Goal: Task Accomplishment & Management: Manage account settings

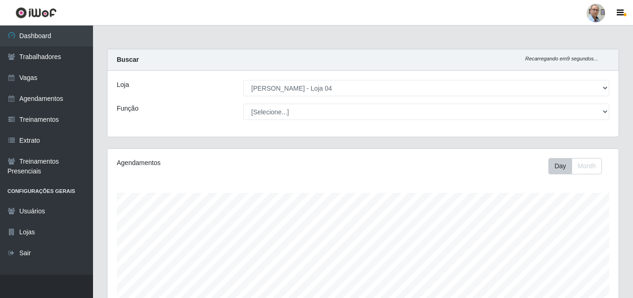
select select "251"
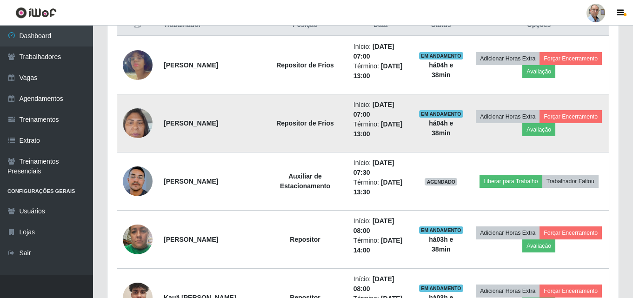
scroll to position [387, 0]
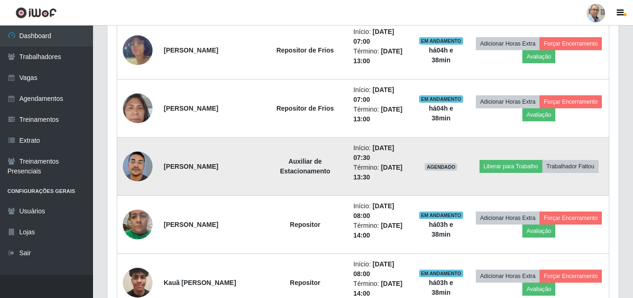
click at [141, 162] on img at bounding box center [138, 166] width 30 height 65
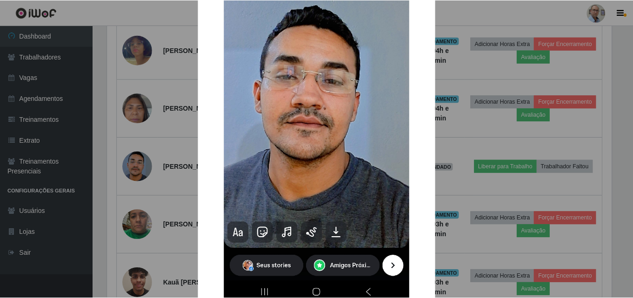
scroll to position [186, 0]
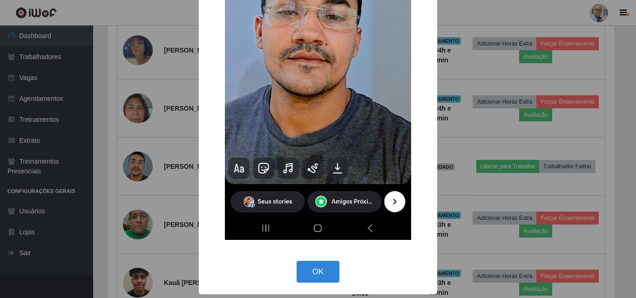
click at [488, 141] on div "× OK Cancel" at bounding box center [318, 149] width 636 height 298
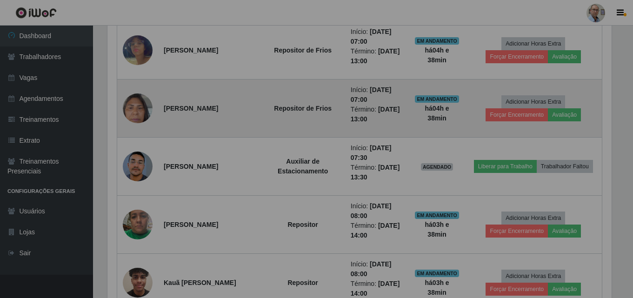
scroll to position [193, 511]
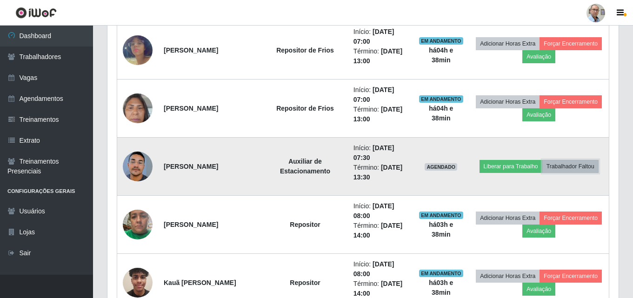
click at [572, 165] on button "Trabalhador Faltou" at bounding box center [571, 166] width 56 height 13
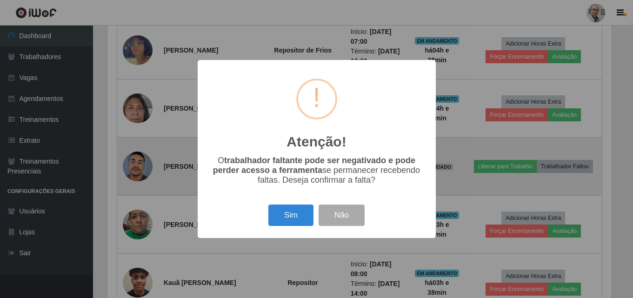
scroll to position [193, 507]
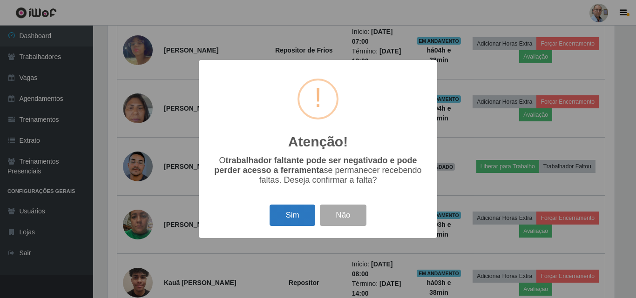
click at [295, 223] on button "Sim" at bounding box center [291, 216] width 45 height 22
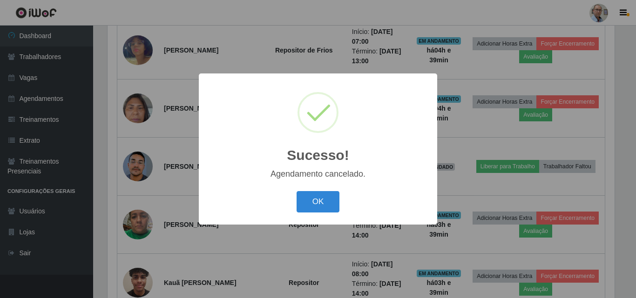
click at [547, 189] on div "Sucesso! × Agendamento cancelado. OK Cancel" at bounding box center [318, 149] width 636 height 298
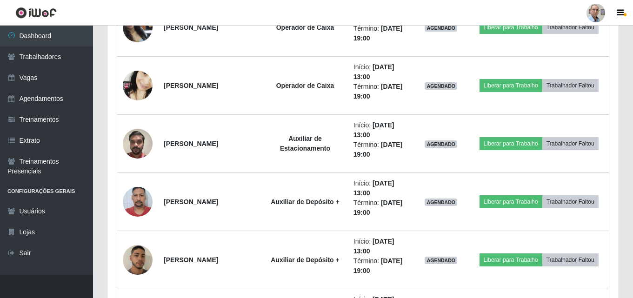
scroll to position [1829, 0]
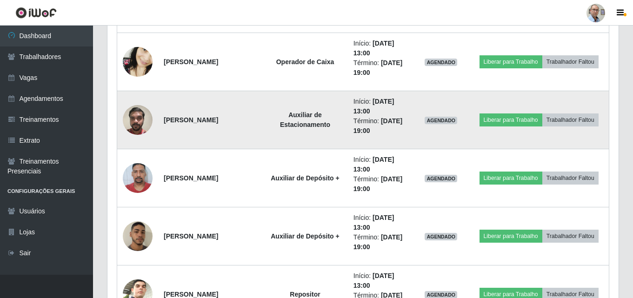
click at [139, 123] on img at bounding box center [138, 120] width 30 height 40
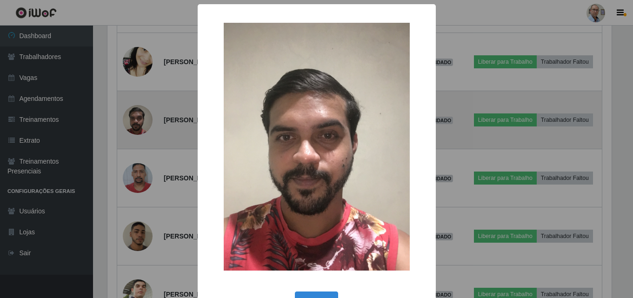
scroll to position [193, 507]
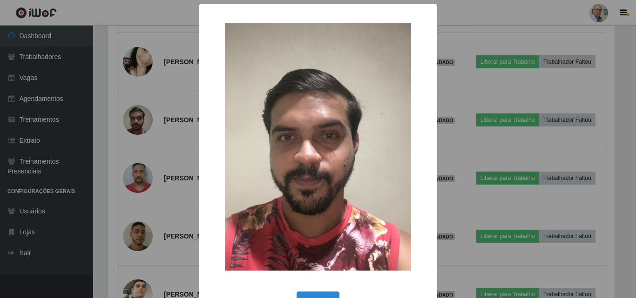
click at [443, 148] on div "× OK Cancel" at bounding box center [318, 149] width 636 height 298
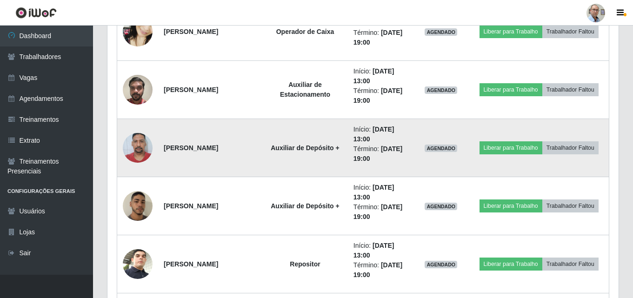
scroll to position [1876, 0]
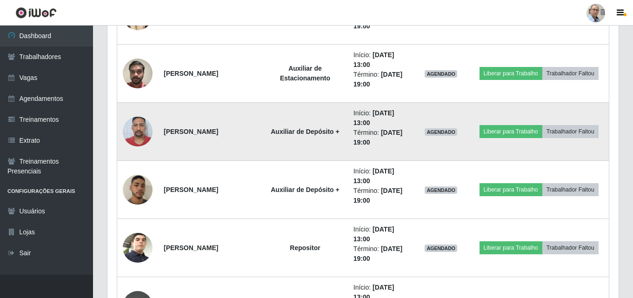
click at [137, 127] on img at bounding box center [138, 132] width 30 height 40
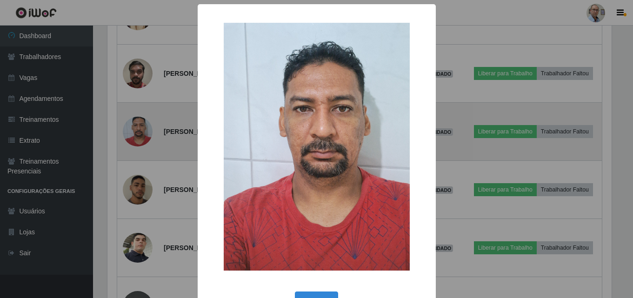
scroll to position [193, 507]
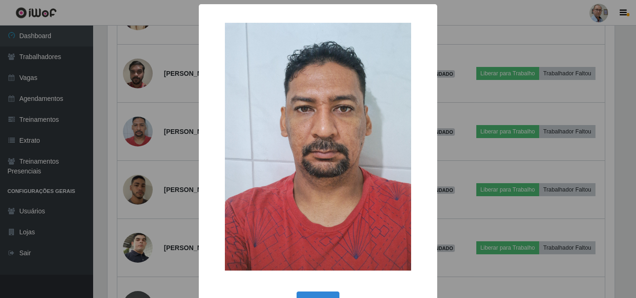
click at [164, 112] on div "× OK Cancel" at bounding box center [318, 149] width 636 height 298
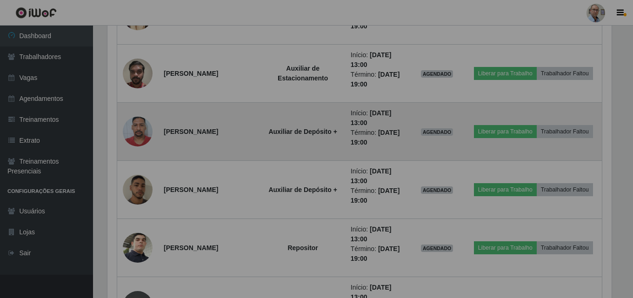
scroll to position [193, 511]
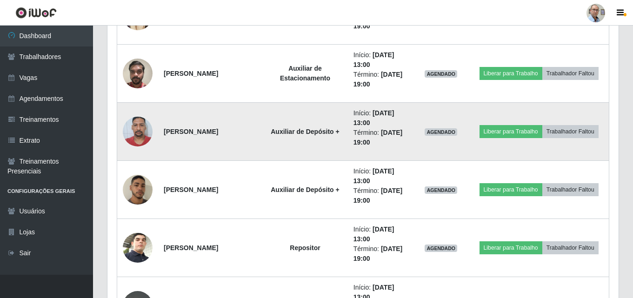
click at [131, 132] on img at bounding box center [138, 132] width 30 height 40
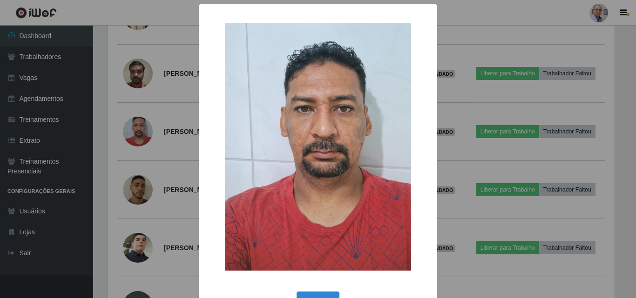
click at [454, 156] on div "× OK Cancel" at bounding box center [318, 149] width 636 height 298
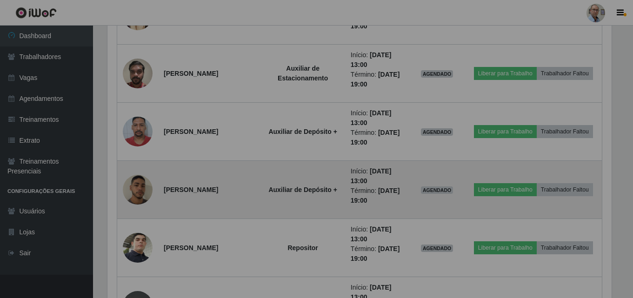
scroll to position [0, 0]
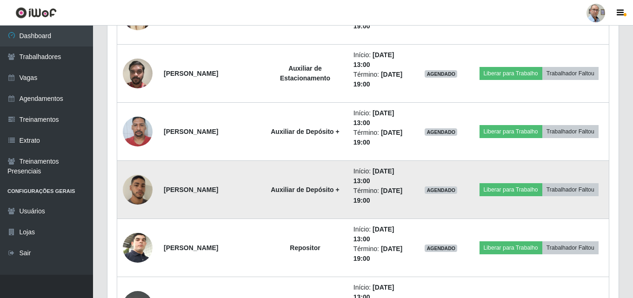
click at [137, 193] on img at bounding box center [138, 190] width 30 height 53
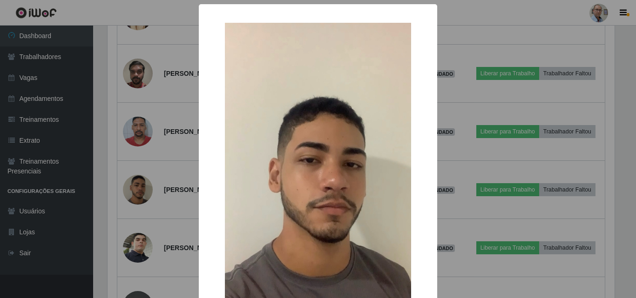
click at [452, 159] on div "× OK Cancel" at bounding box center [318, 149] width 636 height 298
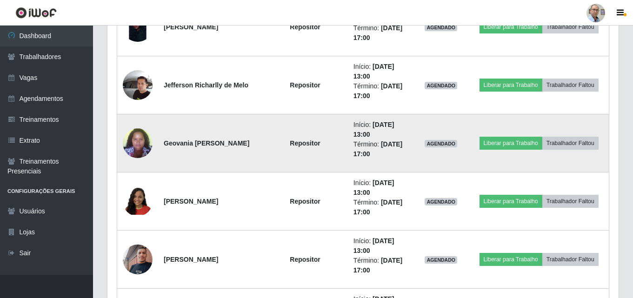
click at [138, 144] on img at bounding box center [138, 143] width 30 height 40
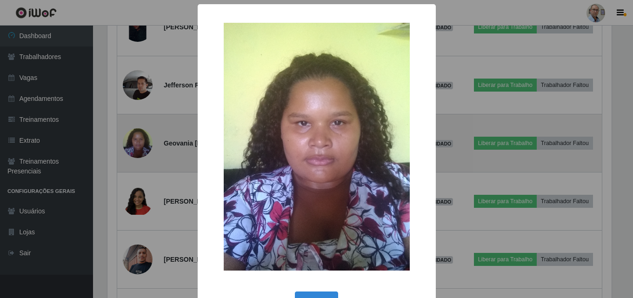
scroll to position [193, 507]
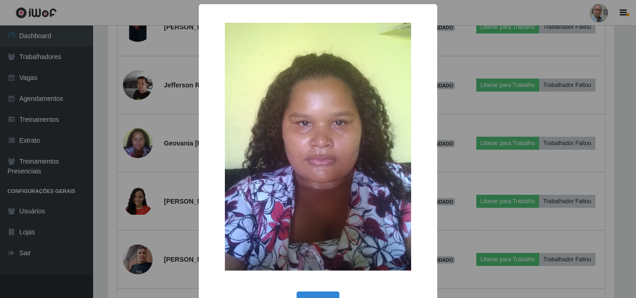
click at [190, 174] on div "× OK Cancel" at bounding box center [318, 149] width 636 height 298
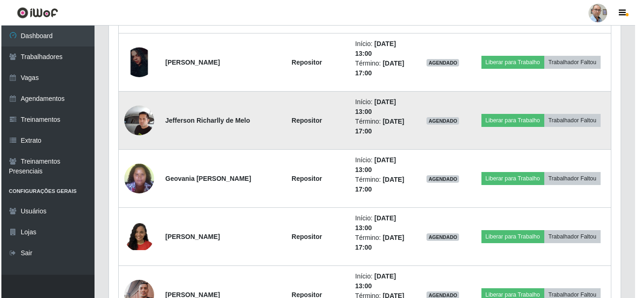
scroll to position [1457, 0]
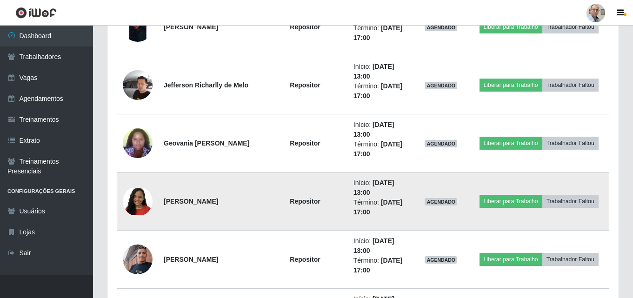
click at [140, 204] on img at bounding box center [138, 201] width 30 height 27
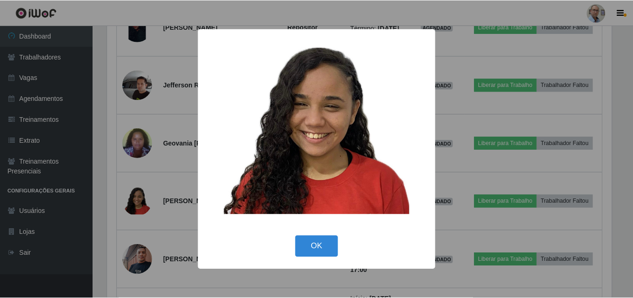
scroll to position [193, 507]
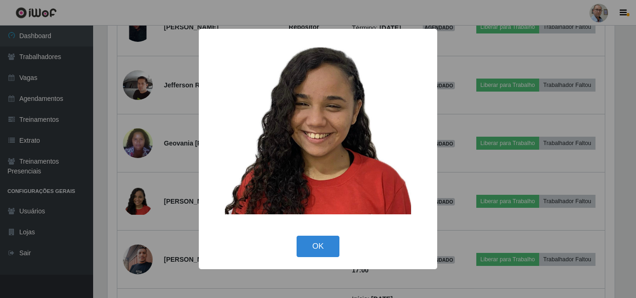
click at [155, 168] on div "× OK Cancel" at bounding box center [318, 149] width 636 height 298
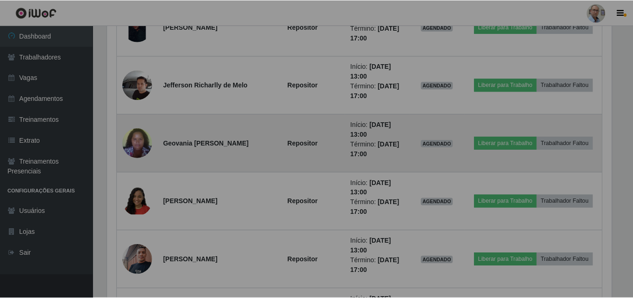
scroll to position [193, 511]
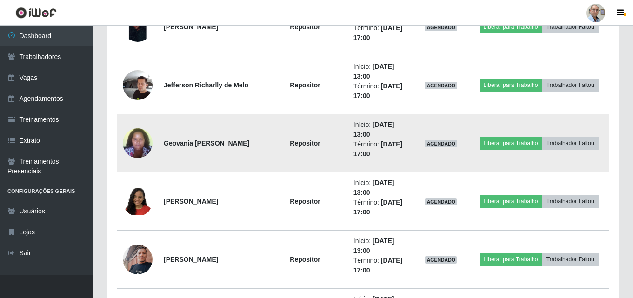
click at [144, 142] on img at bounding box center [138, 143] width 30 height 40
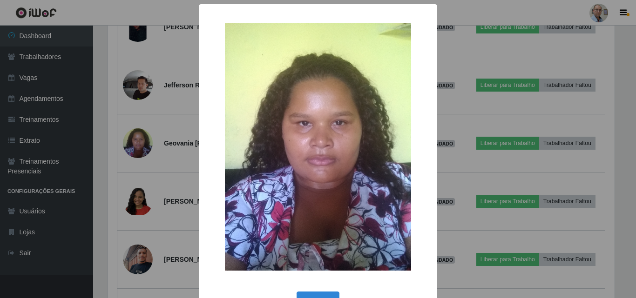
click at [177, 122] on div "× OK Cancel" at bounding box center [318, 149] width 636 height 298
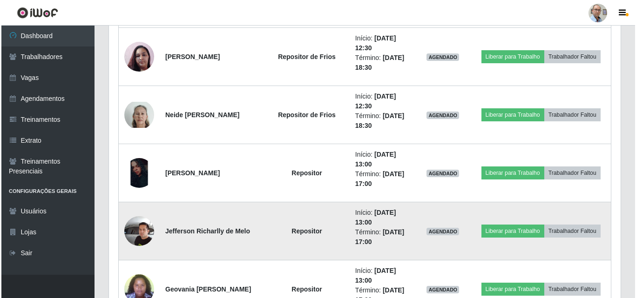
scroll to position [1303, 0]
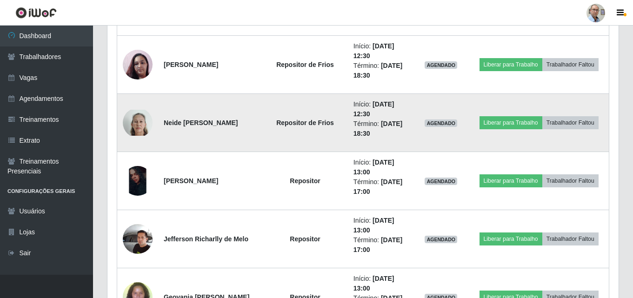
click at [137, 117] on img at bounding box center [138, 123] width 30 height 27
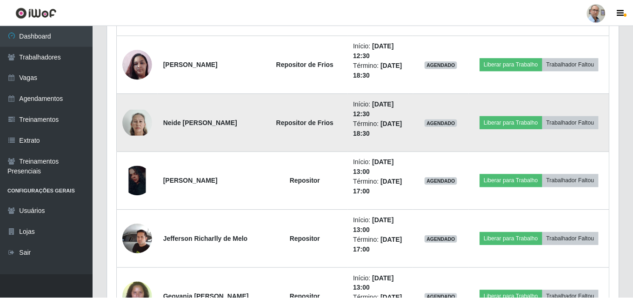
scroll to position [193, 507]
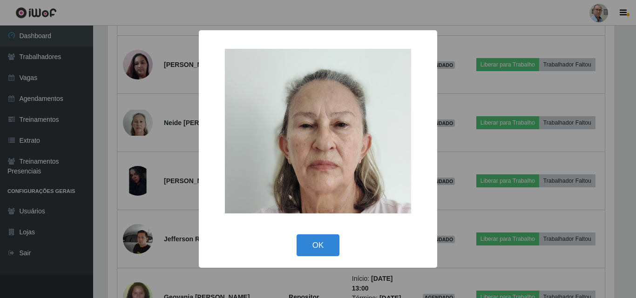
click at [182, 148] on div "× OK Cancel" at bounding box center [318, 149] width 636 height 298
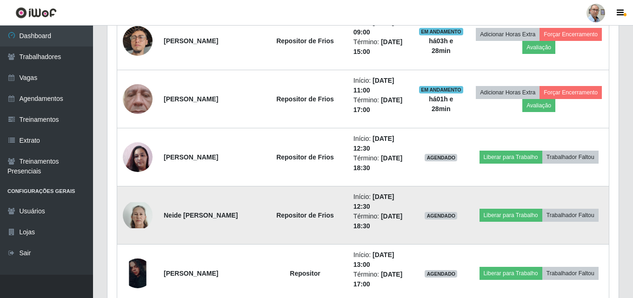
scroll to position [1210, 0]
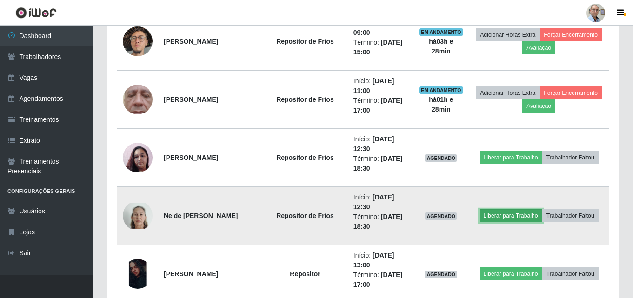
click at [519, 215] on button "Liberar para Trabalho" at bounding box center [511, 215] width 63 height 13
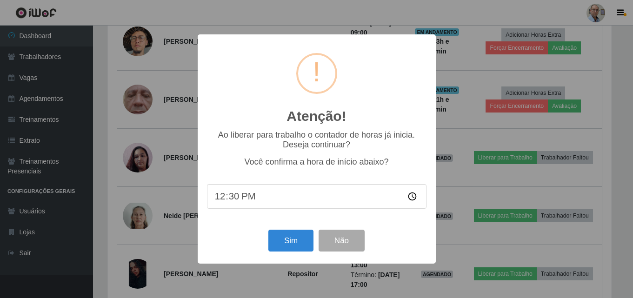
scroll to position [193, 507]
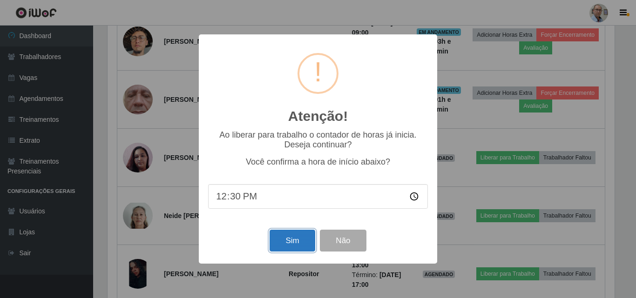
click at [291, 240] on button "Sim" at bounding box center [291, 241] width 45 height 22
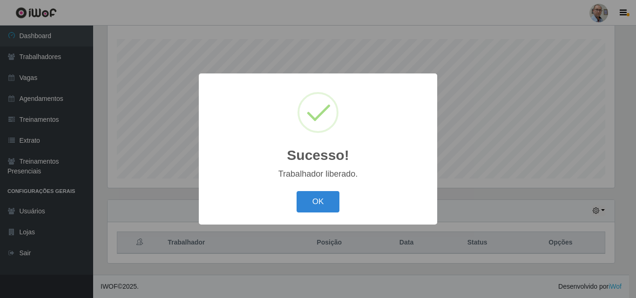
click at [462, 213] on div "Sucesso! × Trabalhador liberado. OK Cancel" at bounding box center [318, 149] width 636 height 298
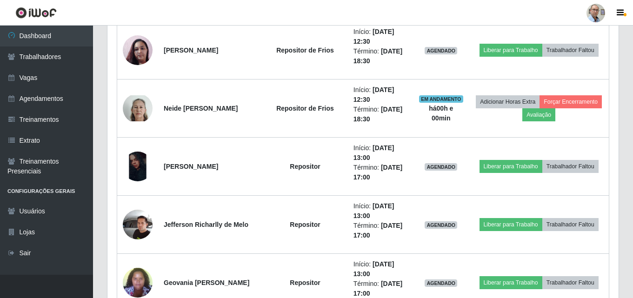
scroll to position [1271, 0]
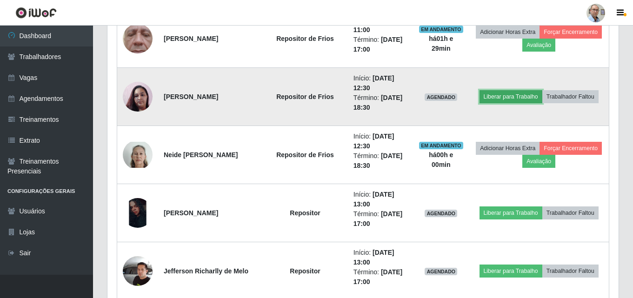
click at [498, 99] on button "Liberar para Trabalho" at bounding box center [511, 96] width 63 height 13
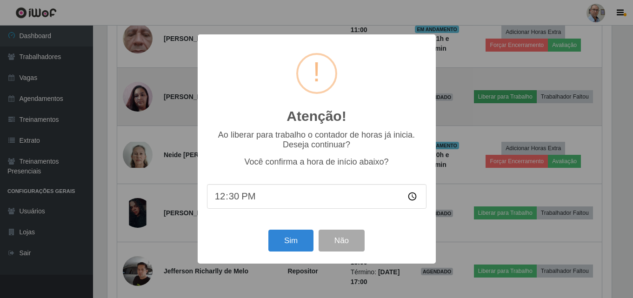
scroll to position [193, 507]
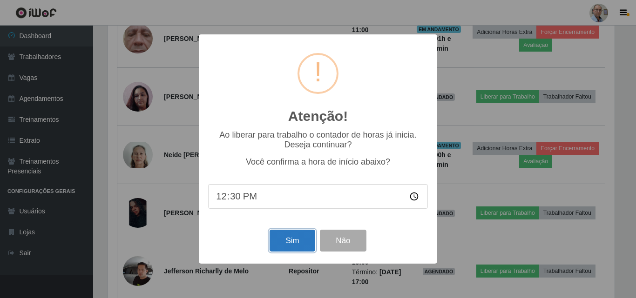
click at [289, 245] on button "Sim" at bounding box center [291, 241] width 45 height 22
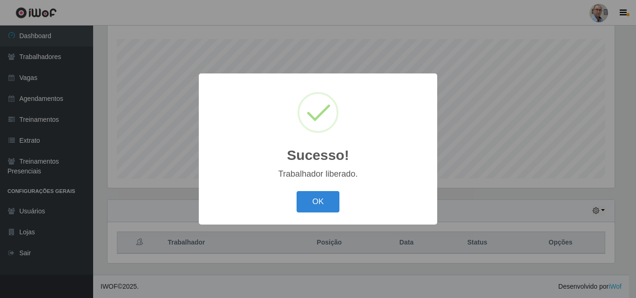
click at [442, 202] on div "Sucesso! × Trabalhador liberado. OK Cancel" at bounding box center [318, 149] width 636 height 298
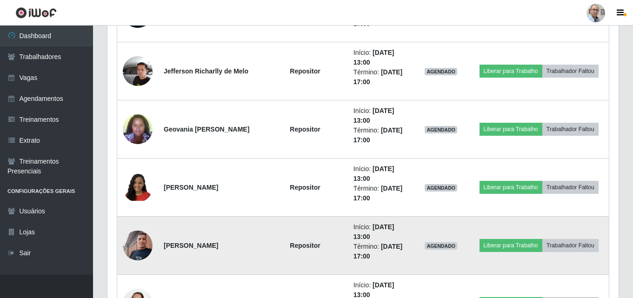
scroll to position [1457, 0]
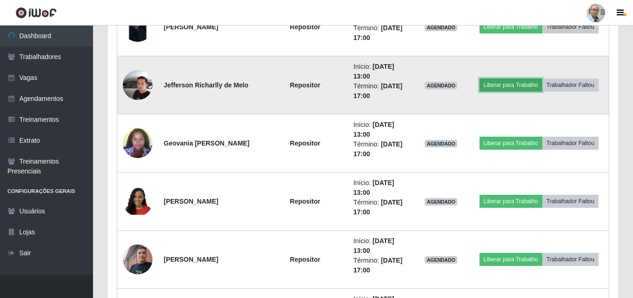
click at [523, 85] on button "Liberar para Trabalho" at bounding box center [511, 85] width 63 height 13
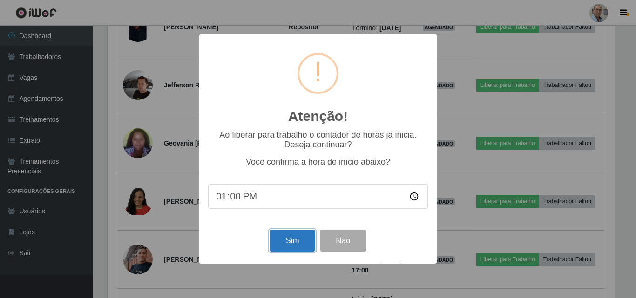
click at [294, 239] on button "Sim" at bounding box center [291, 241] width 45 height 22
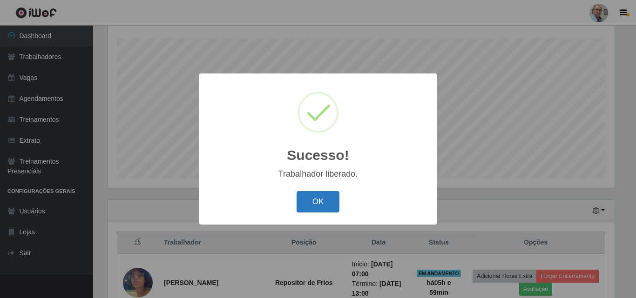
click at [324, 206] on button "OK" at bounding box center [317, 202] width 43 height 22
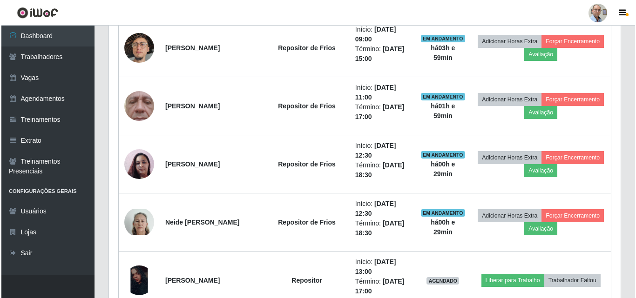
scroll to position [1317, 0]
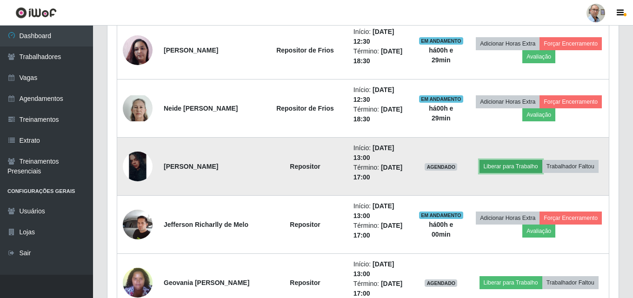
click at [503, 168] on button "Liberar para Trabalho" at bounding box center [511, 166] width 63 height 13
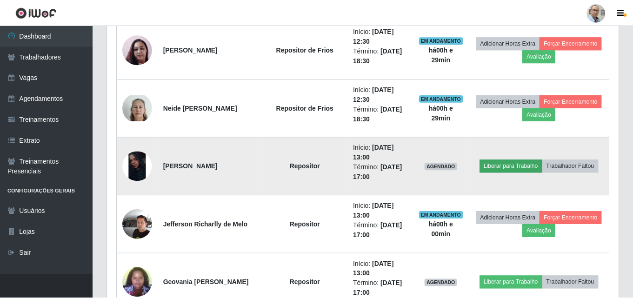
scroll to position [193, 507]
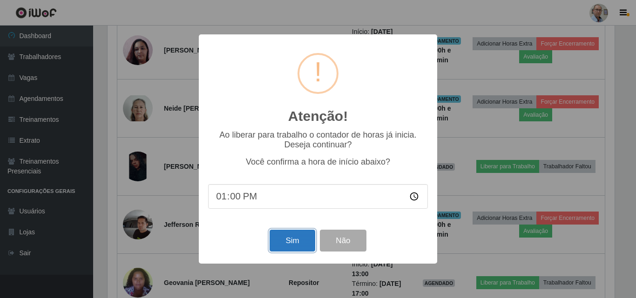
click at [290, 238] on button "Sim" at bounding box center [291, 241] width 45 height 22
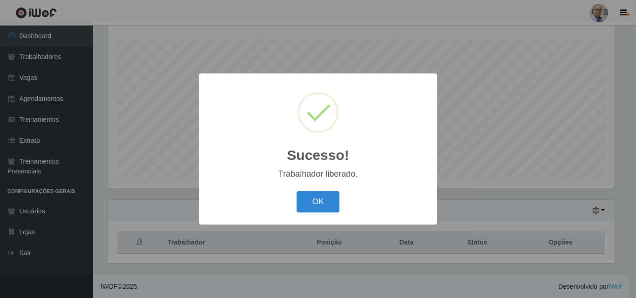
click at [488, 193] on div "Sucesso! × Trabalhador liberado. OK Cancel" at bounding box center [318, 149] width 636 height 298
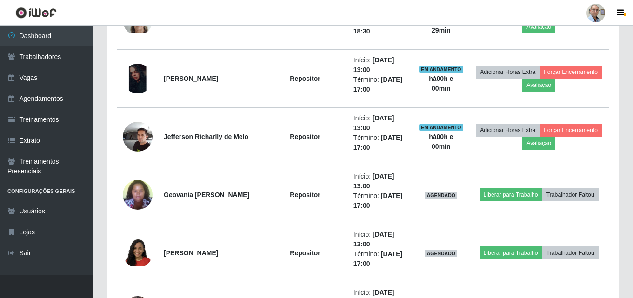
scroll to position [1410, 0]
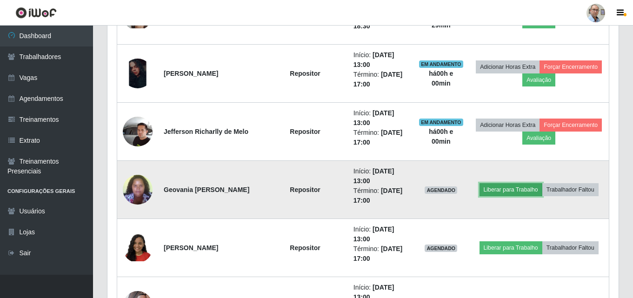
click at [520, 193] on button "Liberar para Trabalho" at bounding box center [511, 189] width 63 height 13
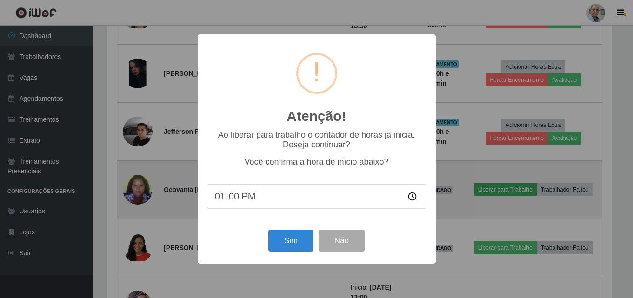
scroll to position [193, 507]
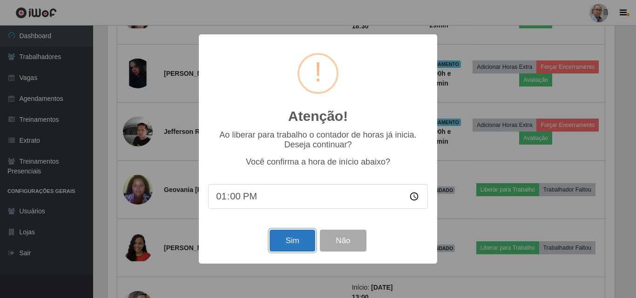
click at [289, 244] on button "Sim" at bounding box center [291, 241] width 45 height 22
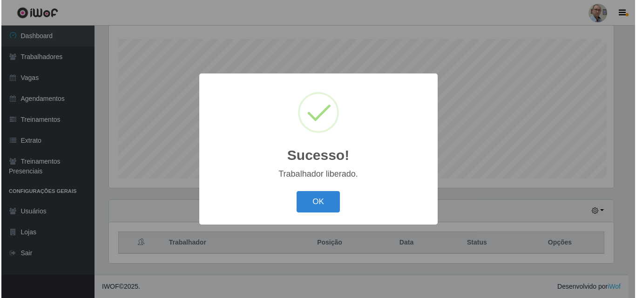
scroll to position [154, 0]
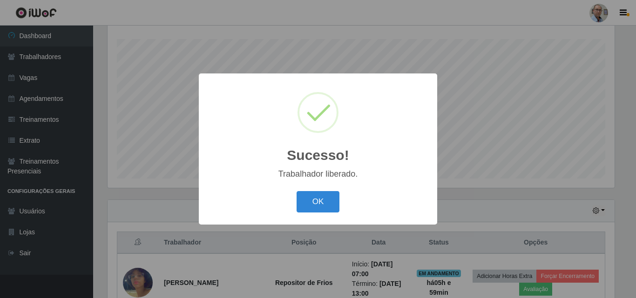
click at [495, 203] on div "Sucesso! × Trabalhador liberado. OK Cancel" at bounding box center [318, 149] width 636 height 298
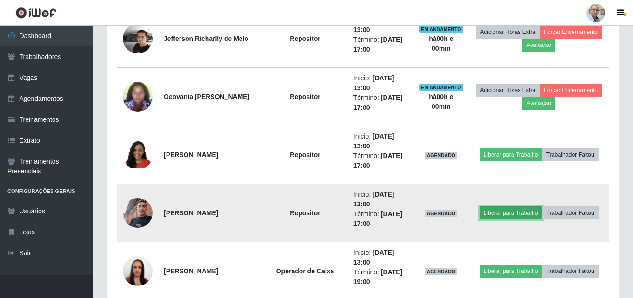
click at [507, 209] on button "Liberar para Trabalho" at bounding box center [511, 213] width 63 height 13
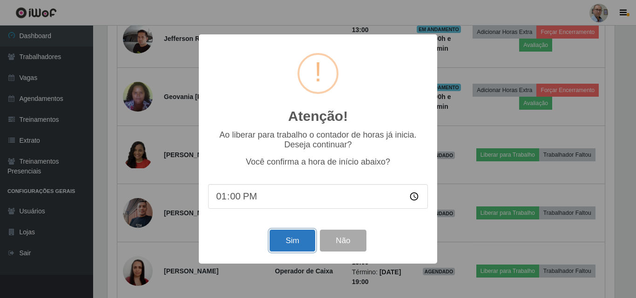
click at [297, 246] on button "Sim" at bounding box center [291, 241] width 45 height 22
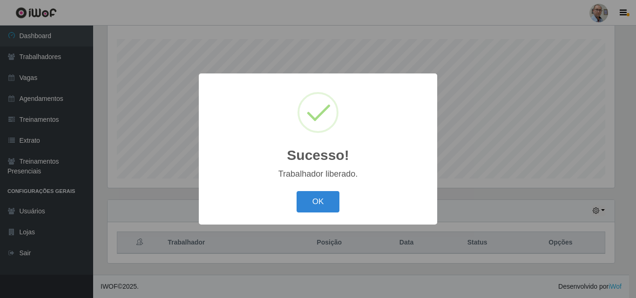
click at [466, 187] on div "Sucesso! × Trabalhador liberado. OK Cancel" at bounding box center [318, 149] width 636 height 298
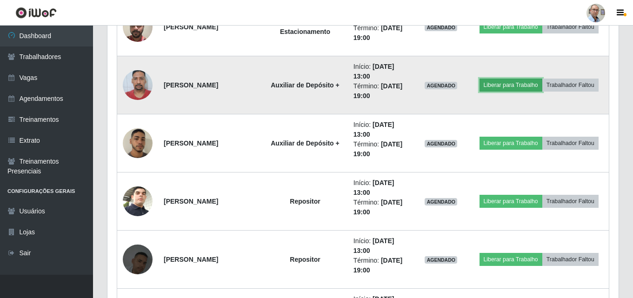
click at [492, 90] on button "Liberar para Trabalho" at bounding box center [511, 85] width 63 height 13
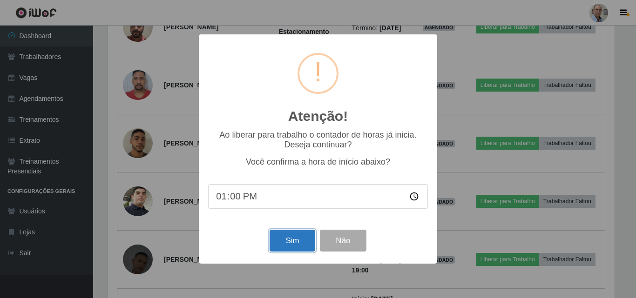
click at [290, 242] on button "Sim" at bounding box center [291, 241] width 45 height 22
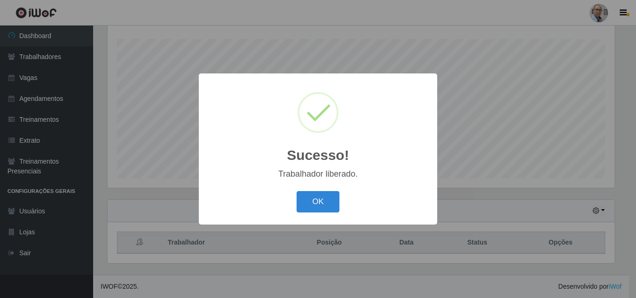
click at [462, 161] on div "Sucesso! × Trabalhador liberado. OK Cancel" at bounding box center [318, 149] width 636 height 298
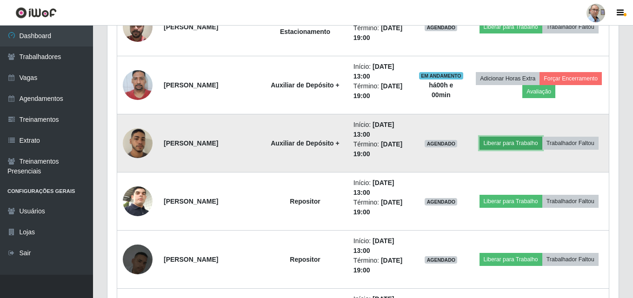
click at [505, 146] on button "Liberar para Trabalho" at bounding box center [511, 143] width 63 height 13
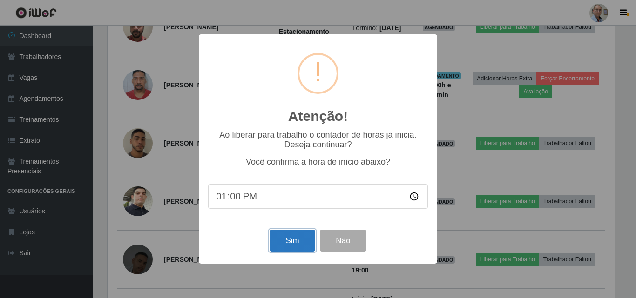
click at [284, 242] on button "Sim" at bounding box center [291, 241] width 45 height 22
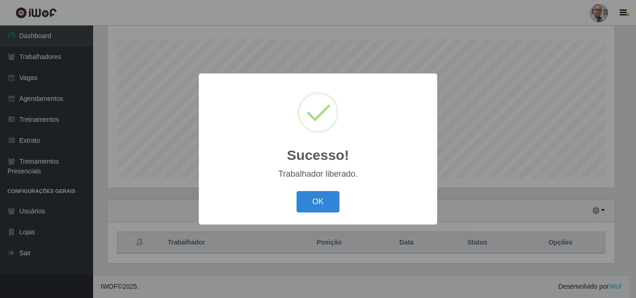
click at [468, 184] on div "Sucesso! × Trabalhador liberado. OK Cancel" at bounding box center [318, 149] width 636 height 298
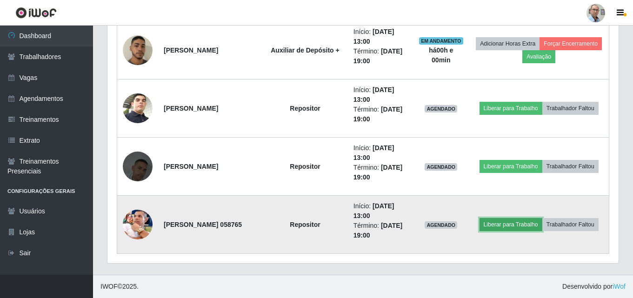
click at [497, 228] on button "Liberar para Trabalho" at bounding box center [511, 224] width 63 height 13
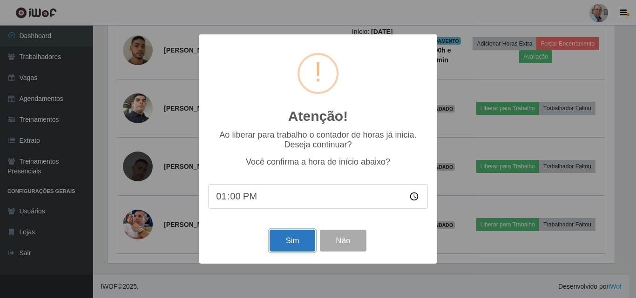
click at [300, 244] on button "Sim" at bounding box center [291, 241] width 45 height 22
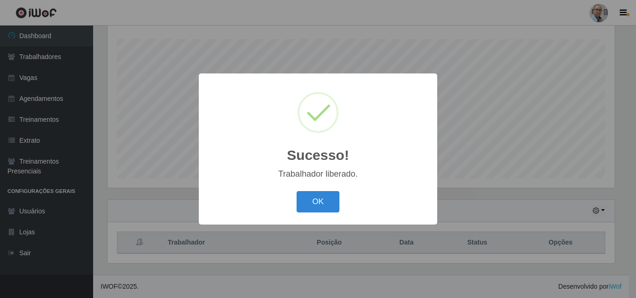
click at [447, 199] on div "Sucesso! × Trabalhador liberado. OK Cancel" at bounding box center [318, 149] width 636 height 298
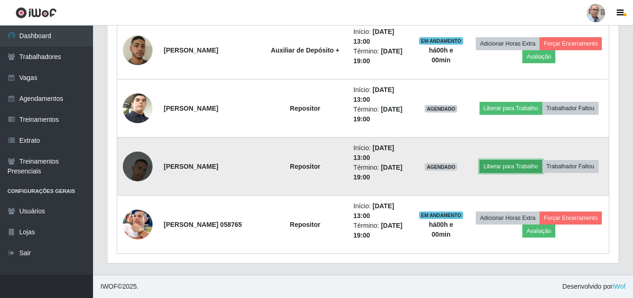
click at [522, 169] on button "Liberar para Trabalho" at bounding box center [511, 166] width 63 height 13
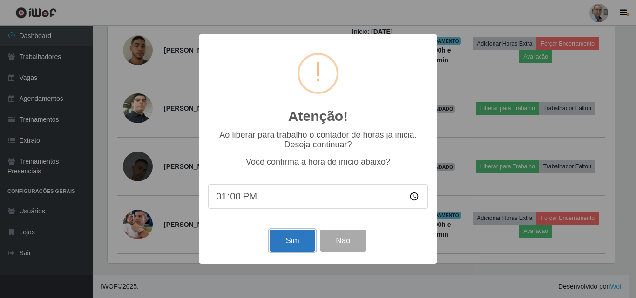
click at [286, 242] on button "Sim" at bounding box center [291, 241] width 45 height 22
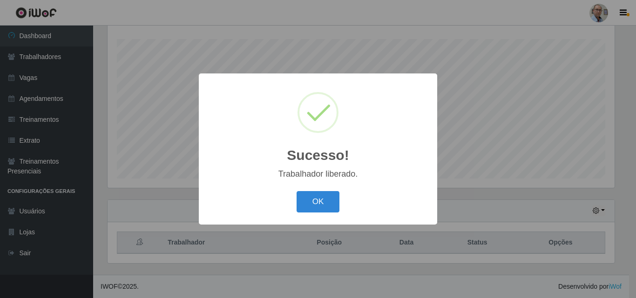
click at [499, 191] on div "Sucesso! × Trabalhador liberado. OK Cancel" at bounding box center [318, 149] width 636 height 298
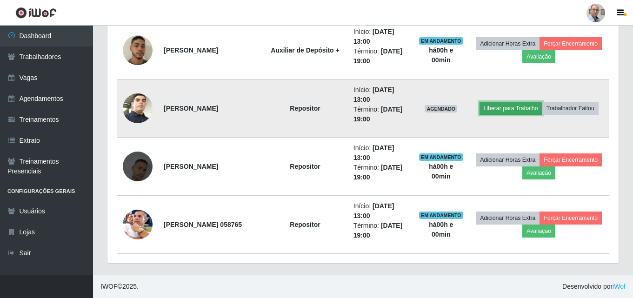
click at [516, 108] on button "Liberar para Trabalho" at bounding box center [511, 108] width 63 height 13
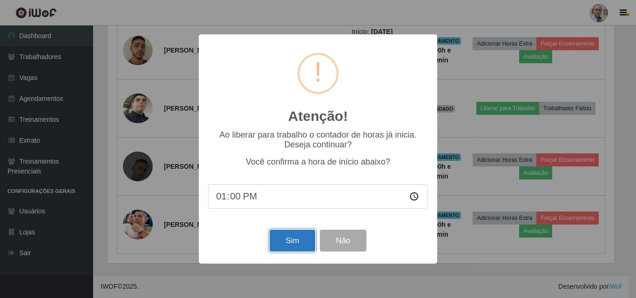
click at [282, 244] on button "Sim" at bounding box center [291, 241] width 45 height 22
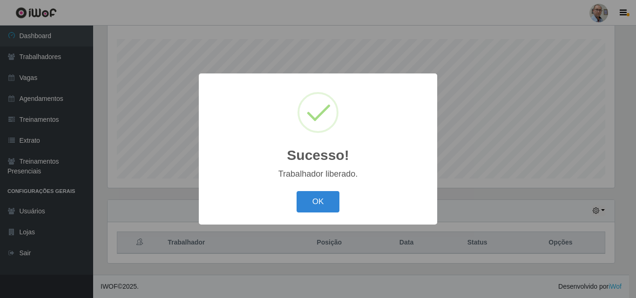
click at [511, 163] on div "Sucesso! × Trabalhador liberado. OK Cancel" at bounding box center [318, 149] width 636 height 298
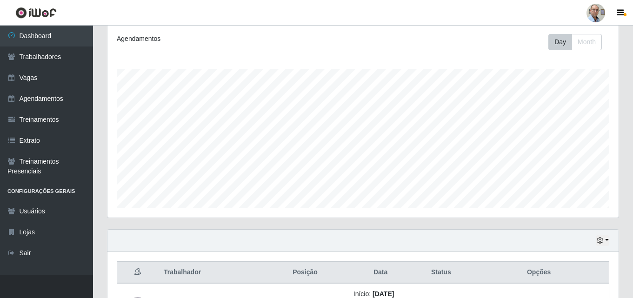
scroll to position [0, 0]
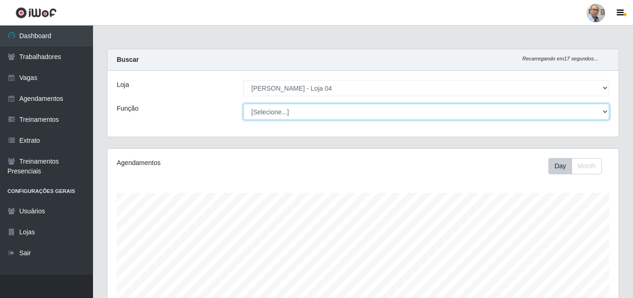
click at [339, 114] on select "[Selecione...] ASG ASG + ASG ++ Auxiliar de Depósito Auxiliar de Depósito + Aux…" at bounding box center [426, 112] width 366 height 16
click at [243, 104] on select "[Selecione...] ASG ASG + ASG ++ Auxiliar de Depósito Auxiliar de Depósito + Aux…" at bounding box center [426, 112] width 366 height 16
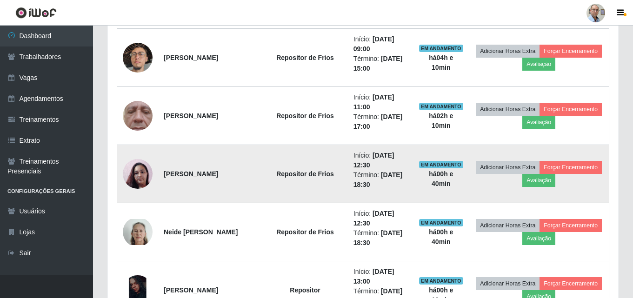
scroll to position [1210, 0]
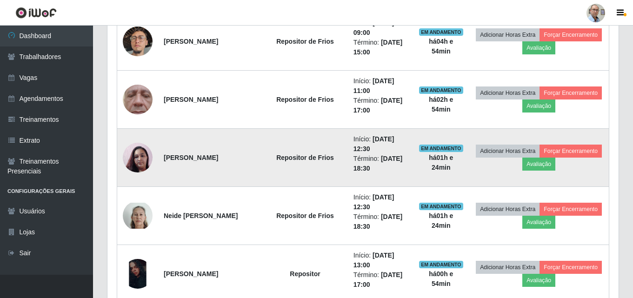
click at [289, 157] on strong "Repositor de Frios" at bounding box center [305, 157] width 58 height 7
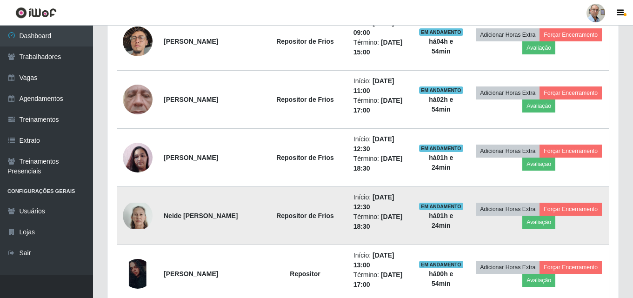
click at [293, 202] on td "Repositor de Frios" at bounding box center [305, 216] width 86 height 58
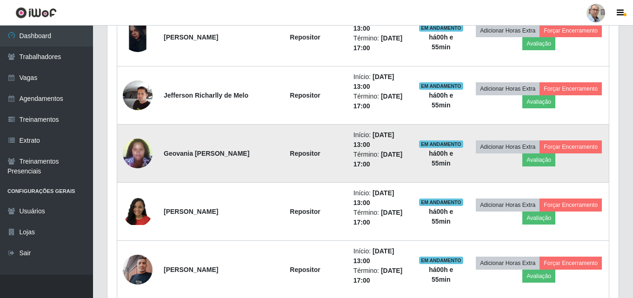
scroll to position [1536, 0]
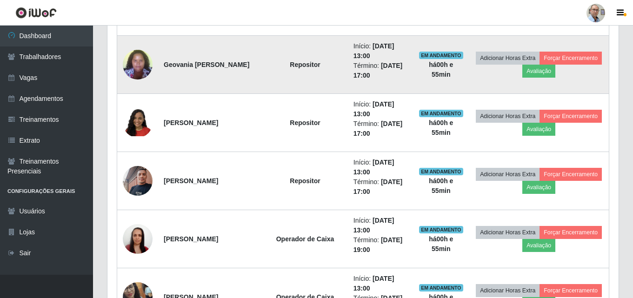
click at [133, 67] on img at bounding box center [138, 65] width 30 height 40
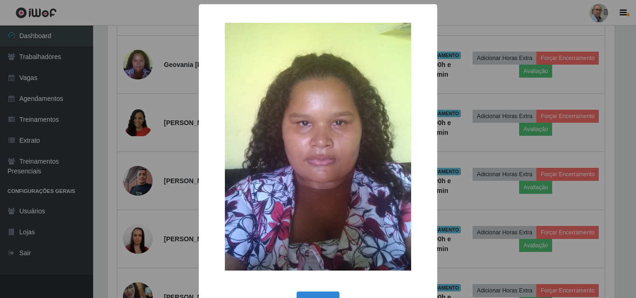
click at [165, 67] on div "× OK Cancel" at bounding box center [318, 149] width 636 height 298
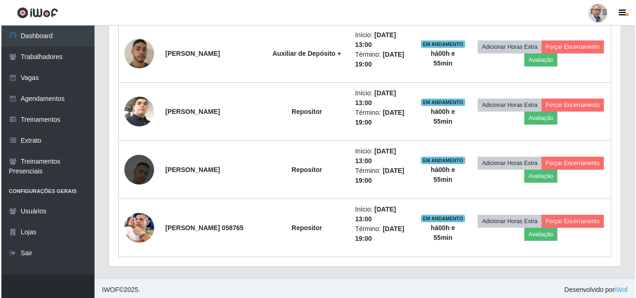
scroll to position [2015, 0]
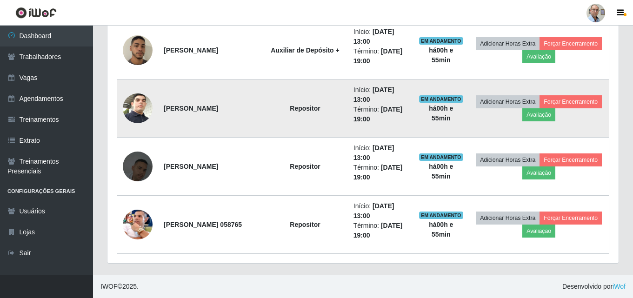
click at [142, 102] on img at bounding box center [138, 108] width 30 height 53
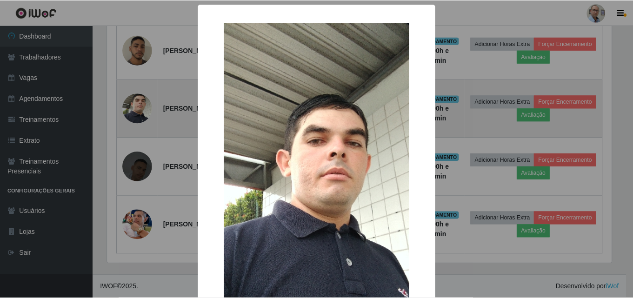
scroll to position [193, 507]
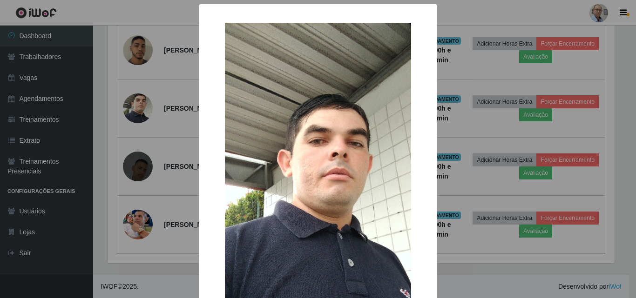
click at [171, 103] on div "× OK Cancel" at bounding box center [318, 149] width 636 height 298
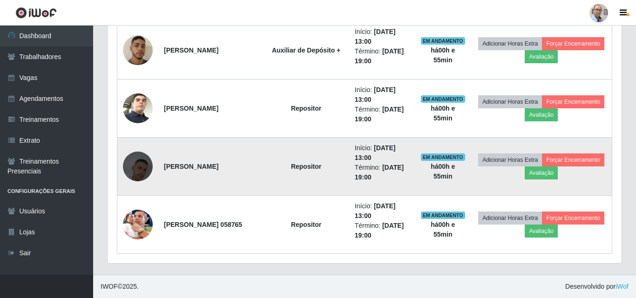
scroll to position [193, 511]
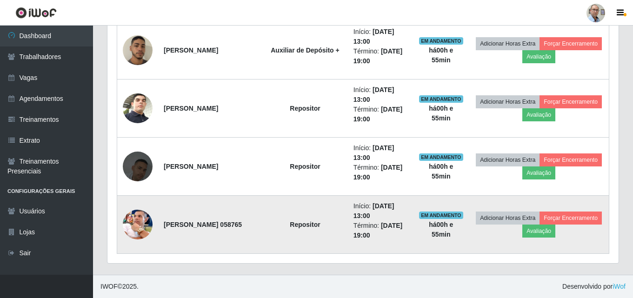
click at [150, 223] on img at bounding box center [138, 224] width 30 height 31
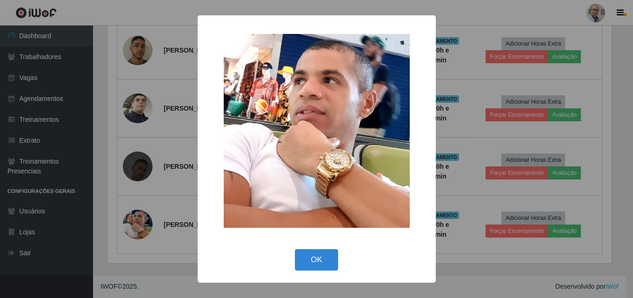
scroll to position [193, 507]
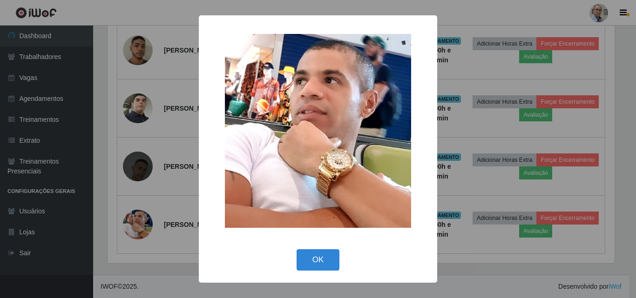
click at [193, 141] on div "× OK Cancel" at bounding box center [318, 149] width 636 height 298
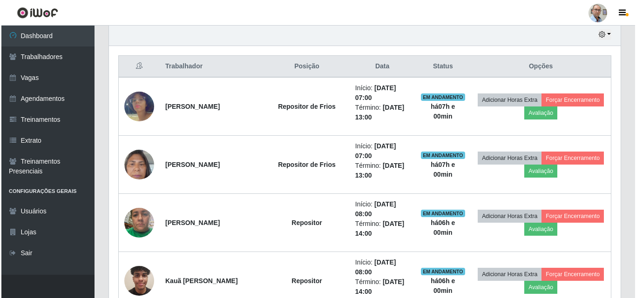
scroll to position [340, 0]
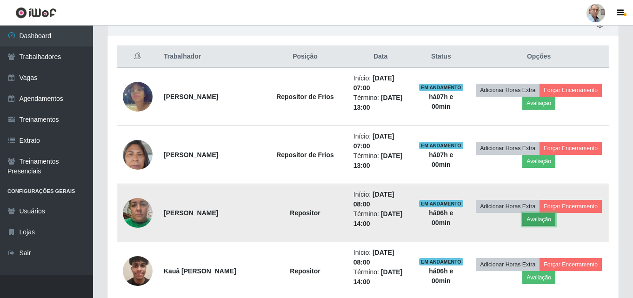
click at [556, 219] on button "Avaliação" at bounding box center [539, 219] width 33 height 13
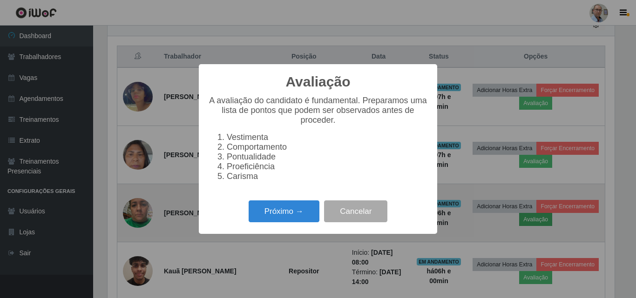
scroll to position [193, 507]
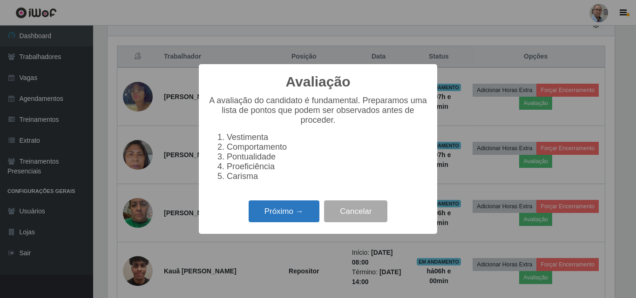
click at [303, 219] on button "Próximo →" at bounding box center [283, 212] width 71 height 22
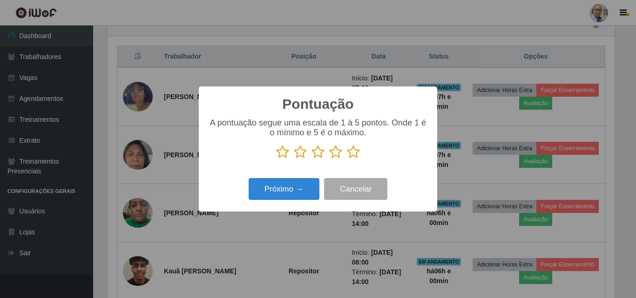
scroll to position [465140, 464826]
click at [357, 154] on icon at bounding box center [353, 152] width 13 height 14
click at [347, 159] on input "radio" at bounding box center [347, 159] width 0 height 0
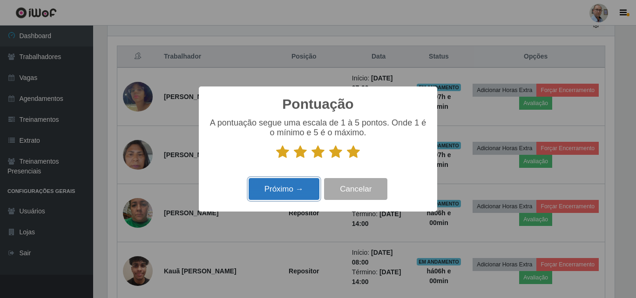
click at [300, 187] on button "Próximo →" at bounding box center [283, 189] width 71 height 22
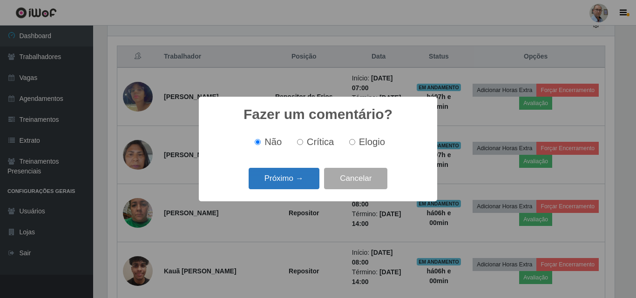
click at [300, 186] on button "Próximo →" at bounding box center [283, 179] width 71 height 22
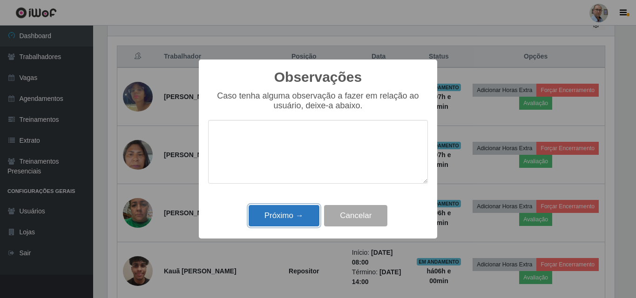
click at [286, 218] on button "Próximo →" at bounding box center [283, 216] width 71 height 22
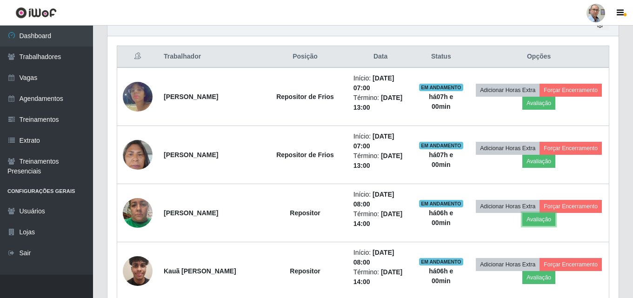
scroll to position [193, 511]
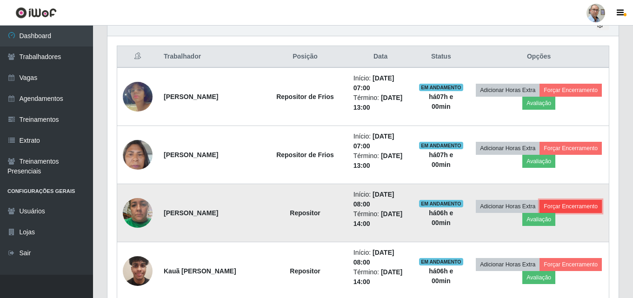
click at [571, 208] on button "Forçar Encerramento" at bounding box center [571, 206] width 62 height 13
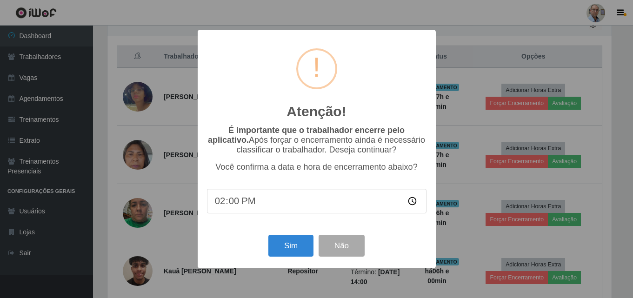
scroll to position [193, 507]
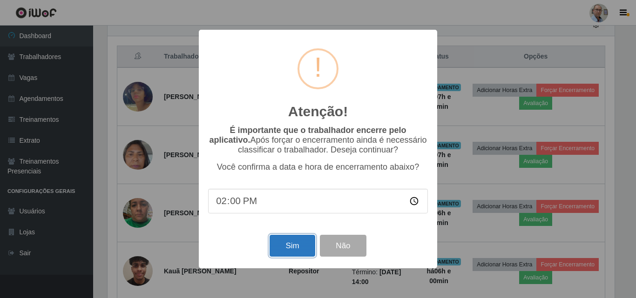
click at [276, 256] on button "Sim" at bounding box center [291, 246] width 45 height 22
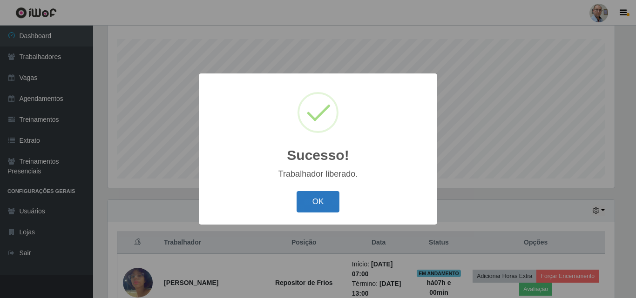
click at [319, 201] on button "OK" at bounding box center [317, 202] width 43 height 22
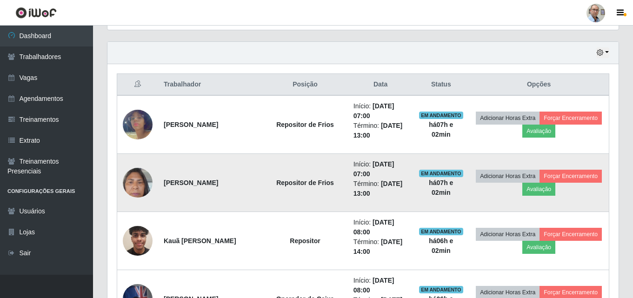
scroll to position [340, 0]
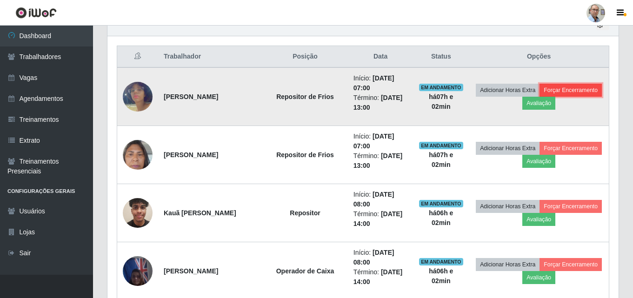
click at [583, 89] on button "Forçar Encerramento" at bounding box center [571, 90] width 62 height 13
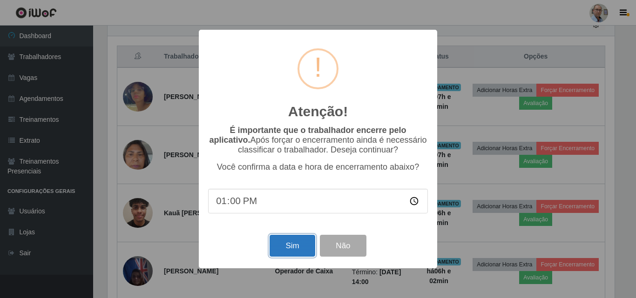
click at [298, 245] on button "Sim" at bounding box center [291, 246] width 45 height 22
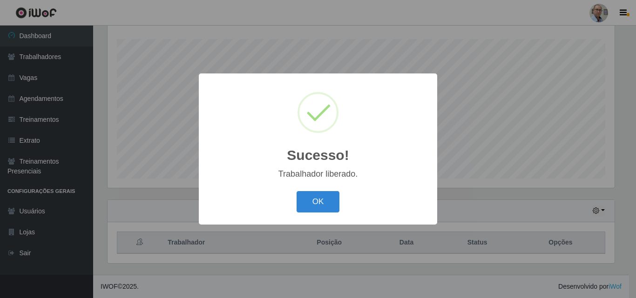
click at [494, 154] on div "Sucesso! × Trabalhador liberado. OK Cancel" at bounding box center [318, 149] width 636 height 298
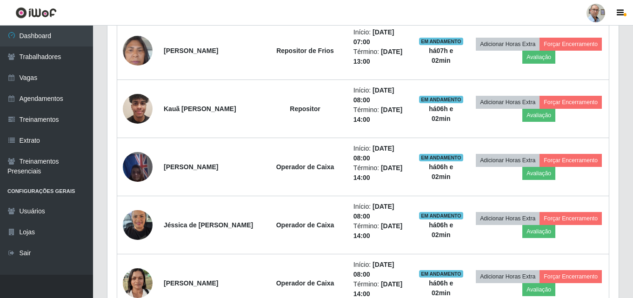
scroll to position [387, 0]
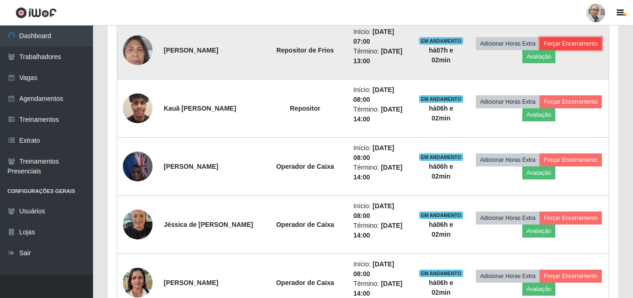
click at [588, 43] on button "Forçar Encerramento" at bounding box center [571, 43] width 62 height 13
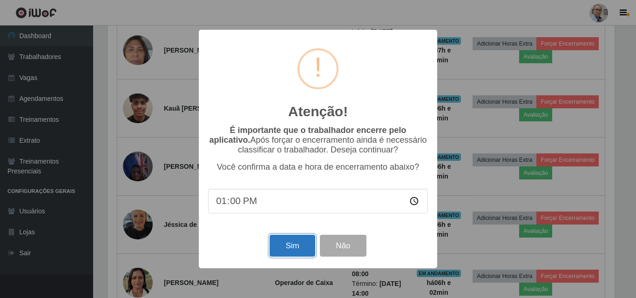
click at [287, 253] on button "Sim" at bounding box center [291, 246] width 45 height 22
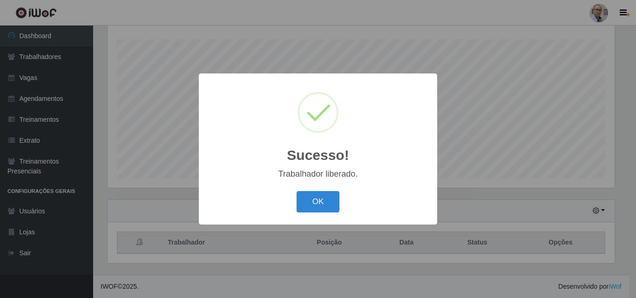
click at [531, 146] on div "Sucesso! × Trabalhador liberado. OK Cancel" at bounding box center [318, 149] width 636 height 298
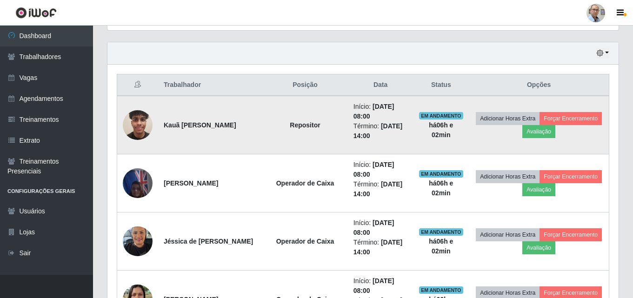
scroll to position [340, 0]
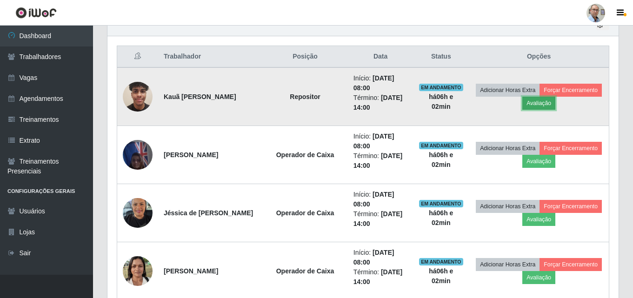
click at [544, 102] on button "Avaliação" at bounding box center [539, 103] width 33 height 13
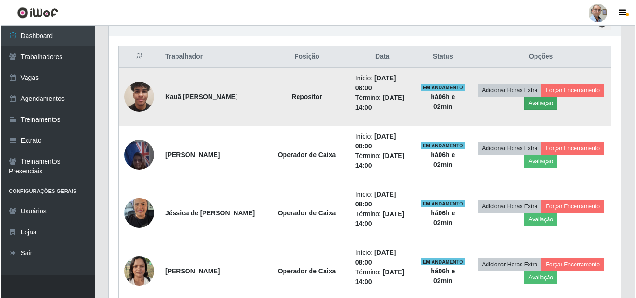
scroll to position [193, 507]
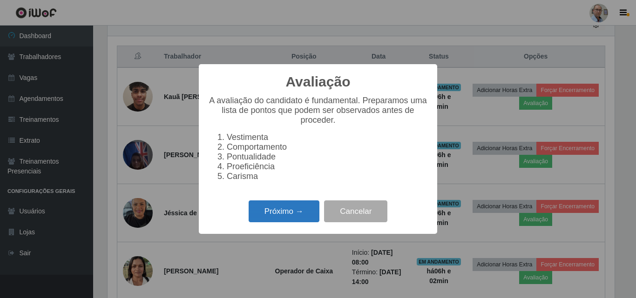
click at [290, 220] on button "Próximo →" at bounding box center [283, 212] width 71 height 22
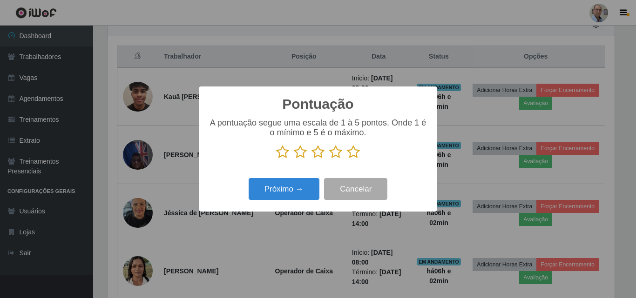
scroll to position [465140, 464826]
click at [282, 156] on icon at bounding box center [282, 152] width 13 height 14
click at [276, 159] on input "radio" at bounding box center [276, 159] width 0 height 0
click at [307, 200] on button "Próximo →" at bounding box center [283, 189] width 71 height 22
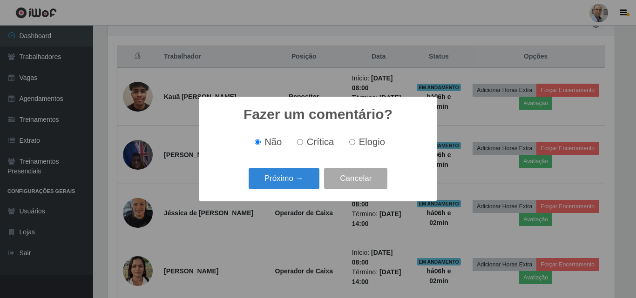
click at [304, 144] on label "Crítica" at bounding box center [313, 142] width 41 height 11
click at [303, 144] on input "Crítica" at bounding box center [300, 142] width 6 height 6
radio input "true"
click at [308, 187] on button "Próximo →" at bounding box center [283, 179] width 71 height 22
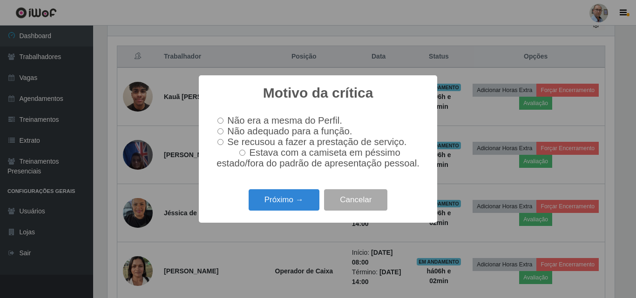
click at [220, 130] on input "Não adequado para a função." at bounding box center [220, 131] width 6 height 6
radio input "true"
click at [296, 195] on button "Próximo →" at bounding box center [283, 200] width 71 height 22
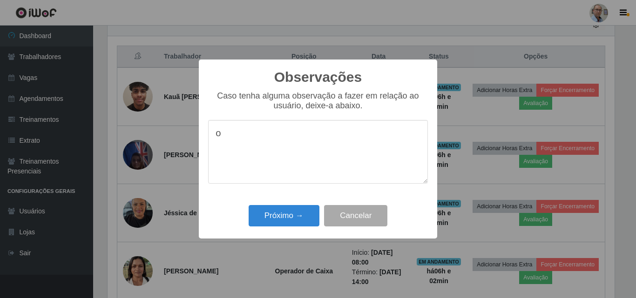
type textarea "o"
drag, startPoint x: 377, startPoint y: 137, endPoint x: 208, endPoint y: 146, distance: 169.1
click at [208, 145] on textarea "6 horas de muita conversa paralela." at bounding box center [318, 152] width 220 height 64
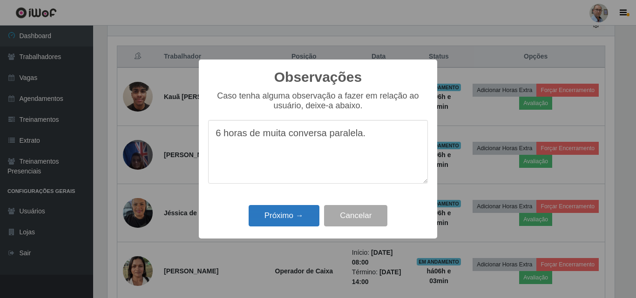
type textarea "6 horas de muita conversa paralela."
click at [286, 224] on button "Próximo →" at bounding box center [283, 216] width 71 height 22
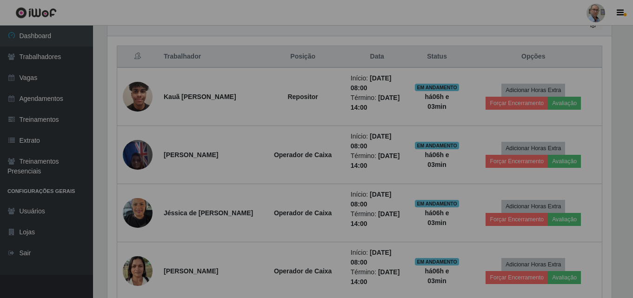
scroll to position [193, 511]
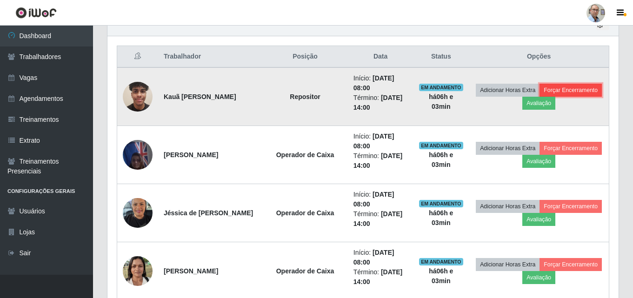
click at [577, 86] on button "Forçar Encerramento" at bounding box center [571, 90] width 62 height 13
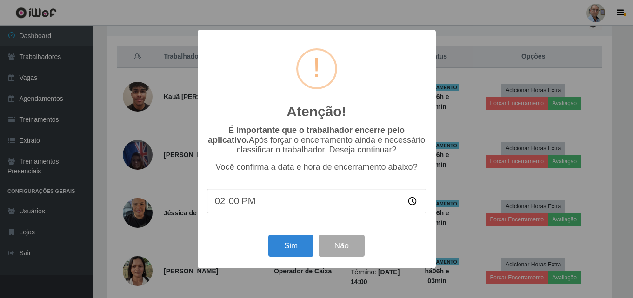
scroll to position [465140, 464826]
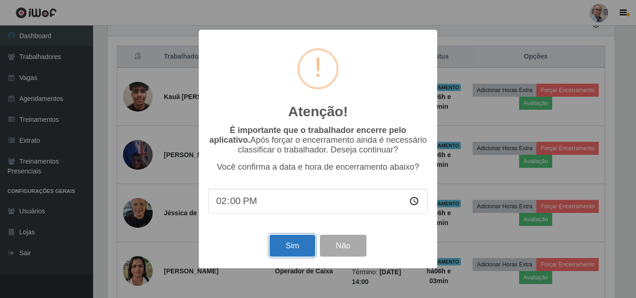
click at [295, 245] on button "Sim" at bounding box center [291, 246] width 45 height 22
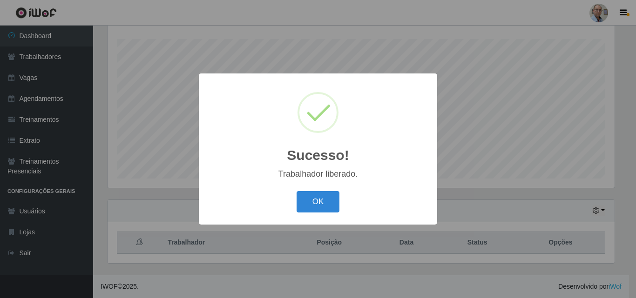
click at [488, 194] on div "Sucesso! × Trabalhador liberado. OK Cancel" at bounding box center [318, 149] width 636 height 298
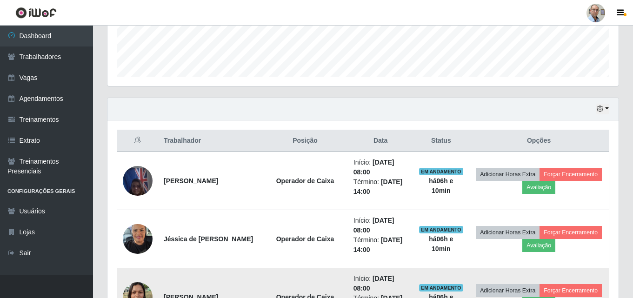
scroll to position [294, 0]
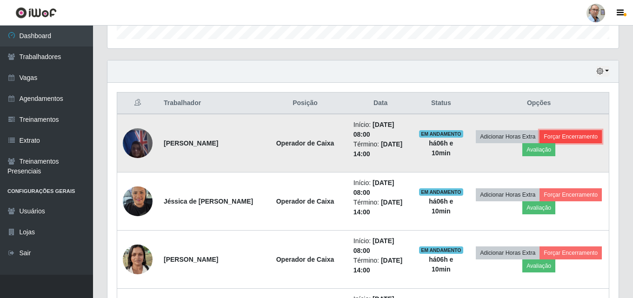
click at [585, 138] on button "Forçar Encerramento" at bounding box center [571, 136] width 62 height 13
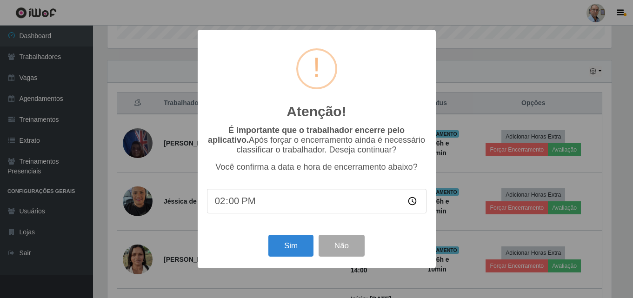
scroll to position [193, 507]
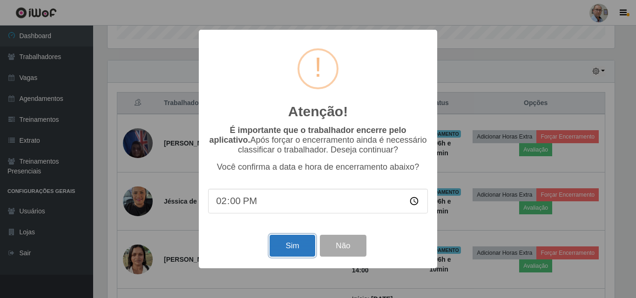
click at [288, 241] on button "Sim" at bounding box center [291, 246] width 45 height 22
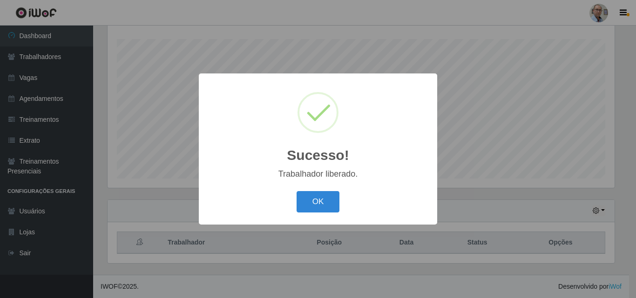
click at [570, 182] on div "Sucesso! × Trabalhador liberado. OK Cancel" at bounding box center [318, 149] width 636 height 298
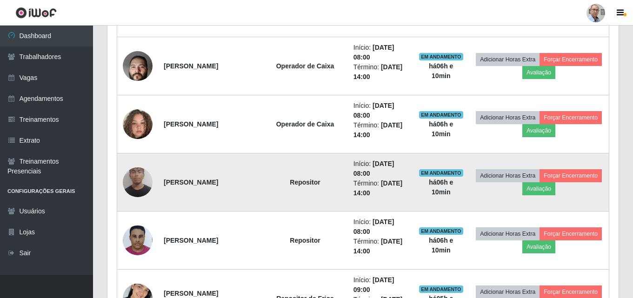
scroll to position [605, 0]
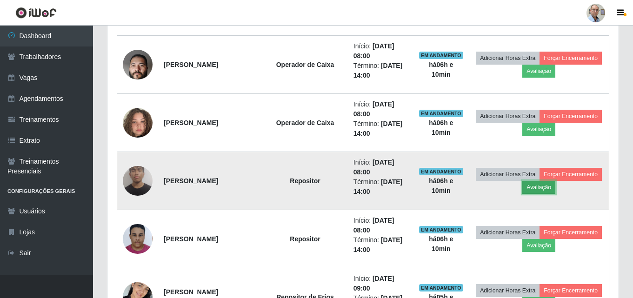
click at [530, 191] on button "Avaliação" at bounding box center [539, 187] width 33 height 13
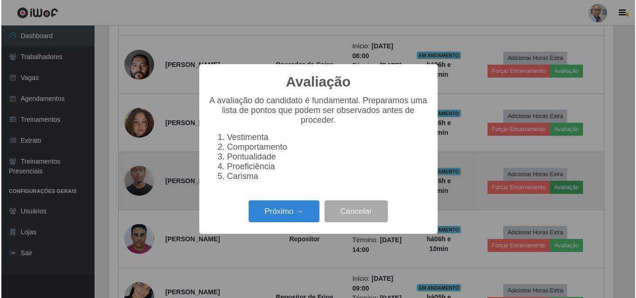
scroll to position [193, 507]
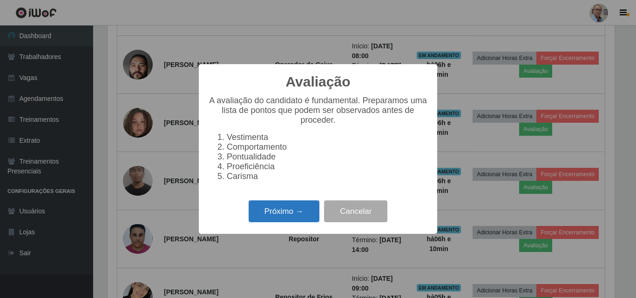
click at [304, 215] on button "Próximo →" at bounding box center [283, 212] width 71 height 22
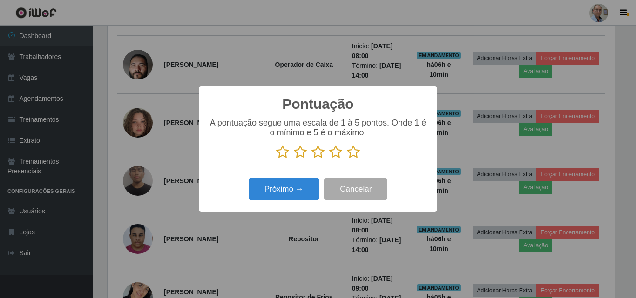
click at [287, 158] on icon at bounding box center [282, 152] width 13 height 14
click at [276, 159] on input "radio" at bounding box center [276, 159] width 0 height 0
click at [302, 189] on button "Próximo →" at bounding box center [283, 189] width 71 height 22
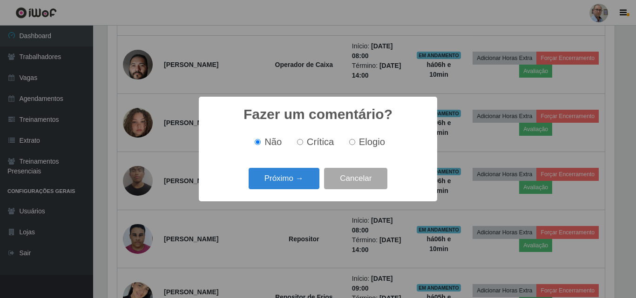
click at [305, 144] on label "Crítica" at bounding box center [313, 142] width 41 height 11
click at [303, 144] on input "Crítica" at bounding box center [300, 142] width 6 height 6
radio input "true"
click at [308, 182] on button "Próximo →" at bounding box center [283, 179] width 71 height 22
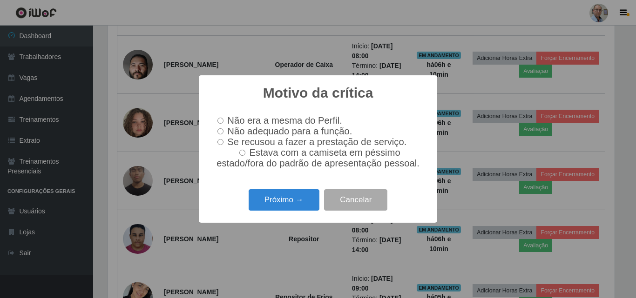
click at [277, 132] on span "Não adequado para a função." at bounding box center [289, 131] width 125 height 10
click at [223, 132] on input "Não adequado para a função." at bounding box center [220, 131] width 6 height 6
radio input "true"
click at [308, 195] on button "Próximo →" at bounding box center [283, 200] width 71 height 22
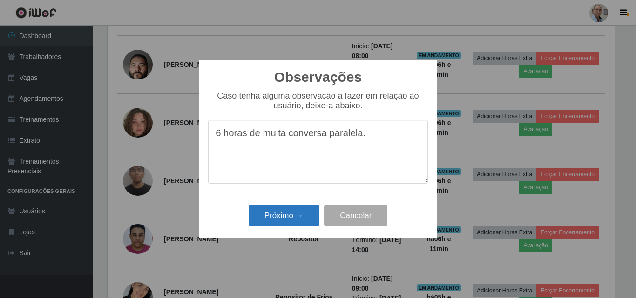
type textarea "6 horas de muita conversa paralela."
click at [290, 221] on button "Próximo →" at bounding box center [283, 216] width 71 height 22
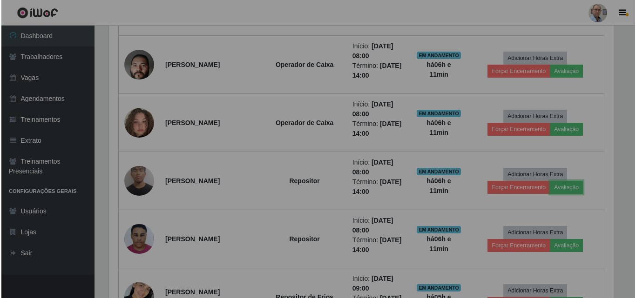
scroll to position [193, 511]
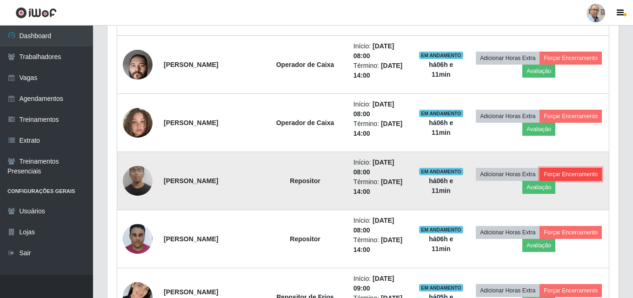
click at [571, 174] on button "Forçar Encerramento" at bounding box center [571, 174] width 62 height 13
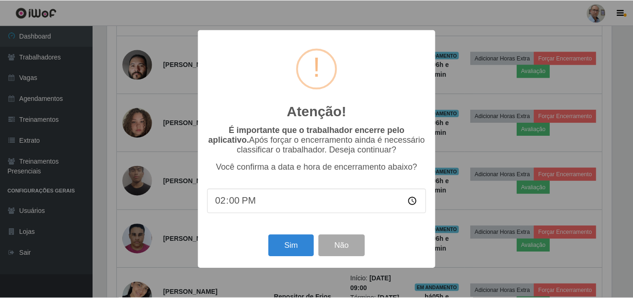
scroll to position [193, 507]
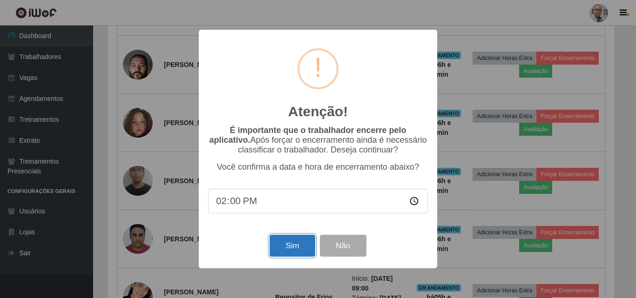
click at [280, 249] on button "Sim" at bounding box center [291, 246] width 45 height 22
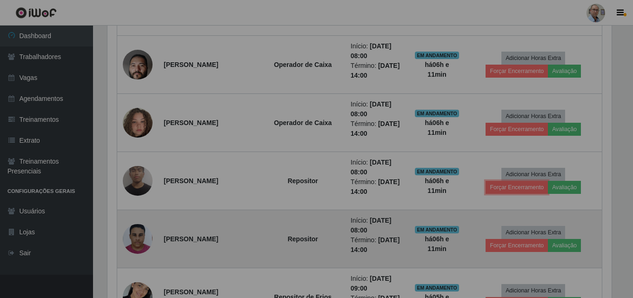
scroll to position [465140, 464822]
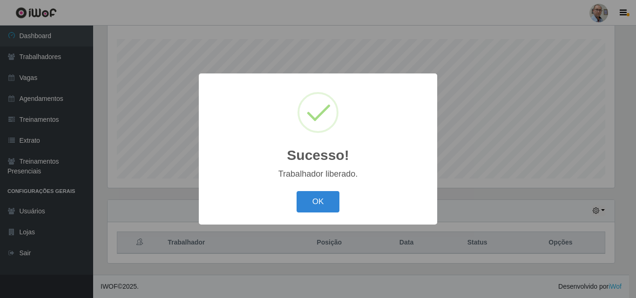
click at [440, 208] on div "Sucesso! × Trabalhador liberado. OK Cancel" at bounding box center [318, 149] width 636 height 298
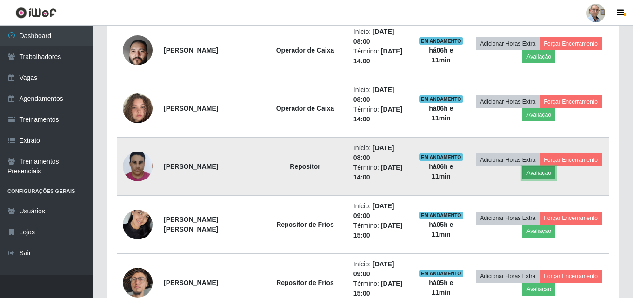
click at [540, 175] on button "Avaliação" at bounding box center [539, 173] width 33 height 13
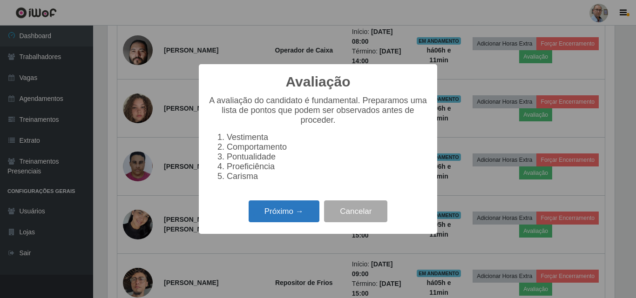
click at [291, 213] on button "Próximo →" at bounding box center [283, 212] width 71 height 22
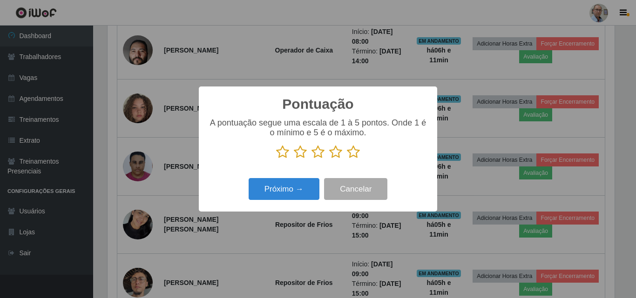
click at [282, 153] on icon at bounding box center [282, 152] width 13 height 14
click at [276, 159] on input "radio" at bounding box center [276, 159] width 0 height 0
click at [289, 181] on button "Próximo →" at bounding box center [283, 189] width 71 height 22
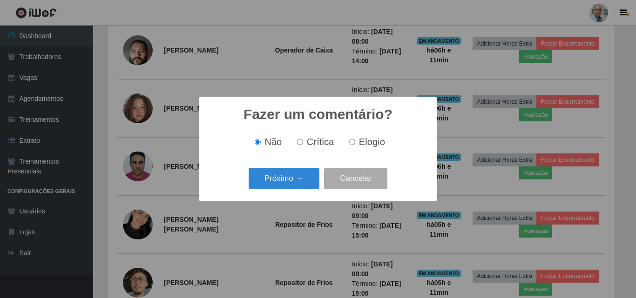
click at [320, 143] on span "Crítica" at bounding box center [320, 142] width 27 height 10
click at [303, 143] on input "Crítica" at bounding box center [300, 142] width 6 height 6
radio input "true"
click at [296, 182] on button "Próximo →" at bounding box center [283, 179] width 71 height 22
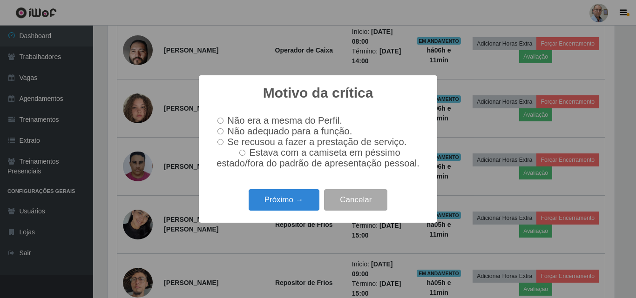
drag, startPoint x: 296, startPoint y: 201, endPoint x: 263, endPoint y: 142, distance: 68.3
click at [263, 143] on div "Motivo da crítica × Não era a mesma do Perfil. Não adequado para a função. Se r…" at bounding box center [318, 148] width 238 height 147
click at [257, 134] on span "Não adequado para a função." at bounding box center [289, 131] width 125 height 10
click at [223, 134] on input "Não adequado para a função." at bounding box center [220, 131] width 6 height 6
radio input "true"
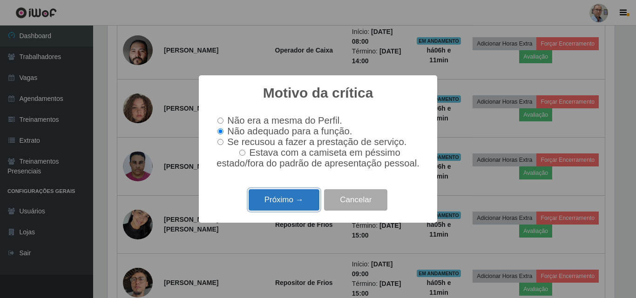
click at [297, 201] on button "Próximo →" at bounding box center [283, 200] width 71 height 22
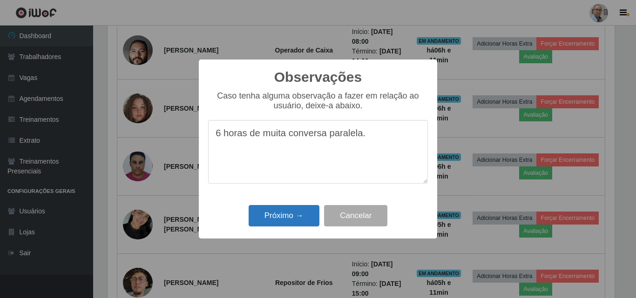
type textarea "6 horas de muita conversa paralela."
click at [305, 211] on button "Próximo →" at bounding box center [283, 216] width 71 height 22
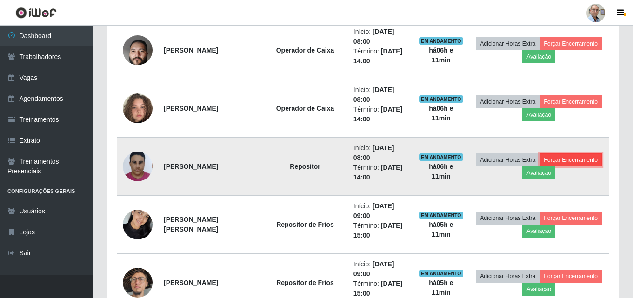
click at [595, 157] on button "Forçar Encerramento" at bounding box center [571, 160] width 62 height 13
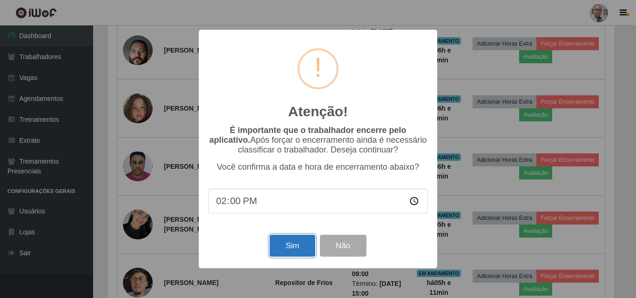
click at [286, 245] on button "Sim" at bounding box center [291, 246] width 45 height 22
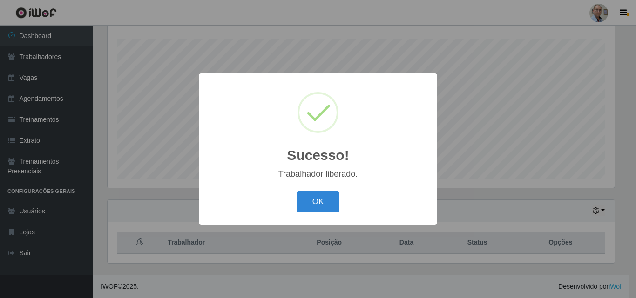
click at [518, 200] on div "Sucesso! × Trabalhador liberado. OK Cancel" at bounding box center [318, 149] width 636 height 298
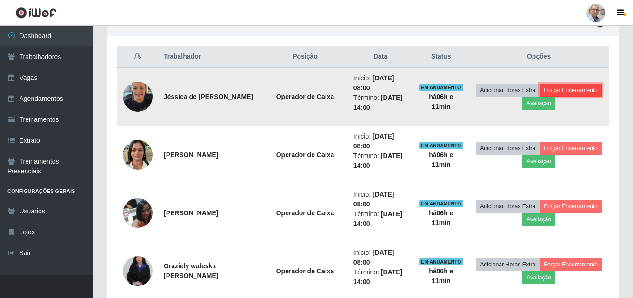
click at [585, 88] on button "Forçar Encerramento" at bounding box center [571, 90] width 62 height 13
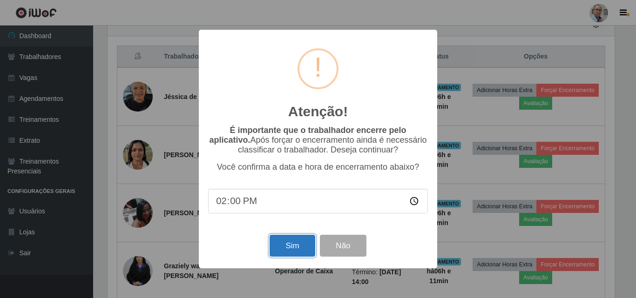
click at [287, 248] on button "Sim" at bounding box center [291, 246] width 45 height 22
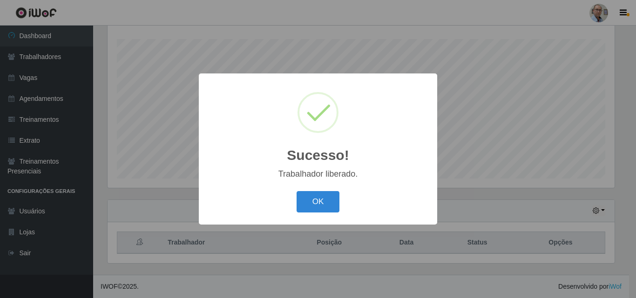
click at [566, 150] on div "Sucesso! × Trabalhador liberado. OK Cancel" at bounding box center [318, 149] width 636 height 298
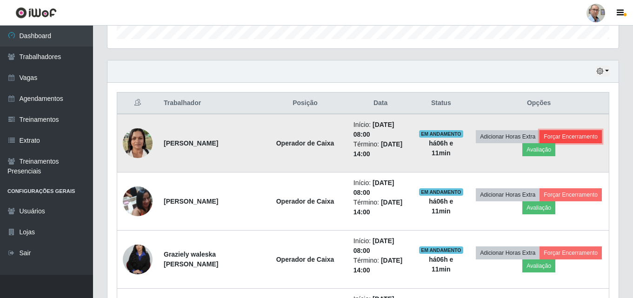
click at [573, 141] on button "Forçar Encerramento" at bounding box center [571, 136] width 62 height 13
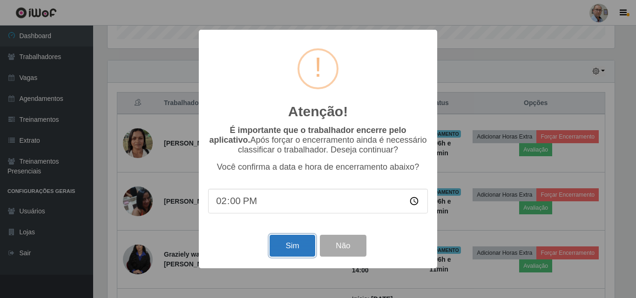
click at [286, 244] on button "Sim" at bounding box center [291, 246] width 45 height 22
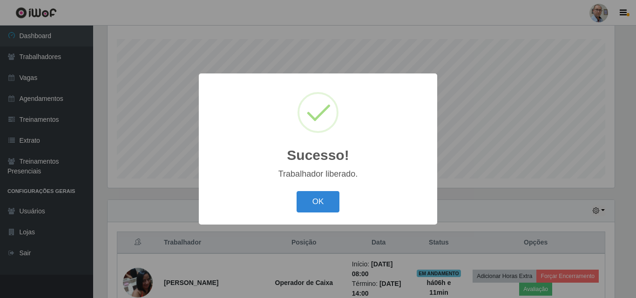
click at [524, 209] on div "Sucesso! × Trabalhador liberado. OK Cancel" at bounding box center [318, 149] width 636 height 298
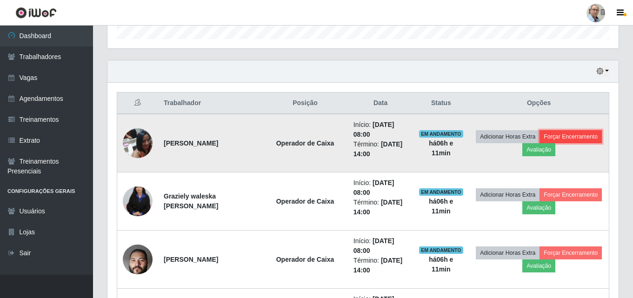
click at [578, 135] on button "Forçar Encerramento" at bounding box center [571, 136] width 62 height 13
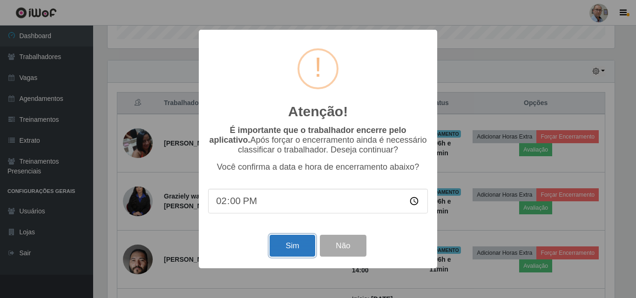
click at [290, 248] on button "Sim" at bounding box center [291, 246] width 45 height 22
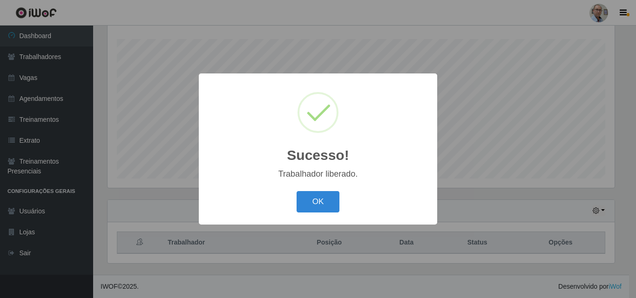
click at [565, 178] on div "Sucesso! × Trabalhador liberado. OK Cancel" at bounding box center [318, 149] width 636 height 298
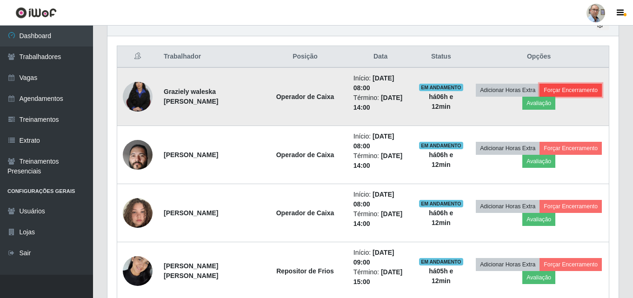
click at [585, 88] on button "Forçar Encerramento" at bounding box center [571, 90] width 62 height 13
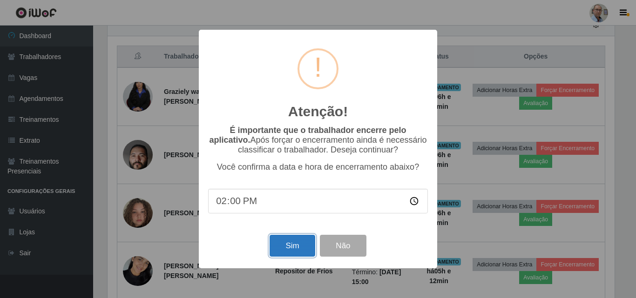
click at [291, 249] on button "Sim" at bounding box center [291, 246] width 45 height 22
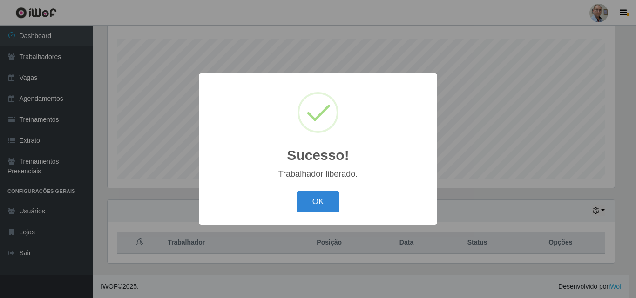
click at [515, 175] on div "Sucesso! × Trabalhador liberado. OK Cancel" at bounding box center [318, 149] width 636 height 298
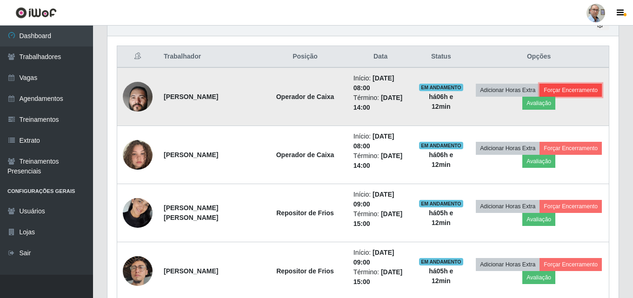
click at [589, 88] on button "Forçar Encerramento" at bounding box center [571, 90] width 62 height 13
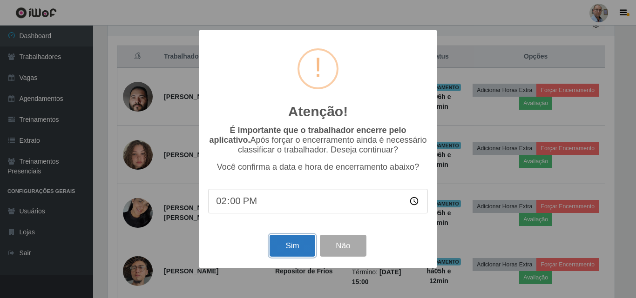
click at [289, 254] on button "Sim" at bounding box center [291, 246] width 45 height 22
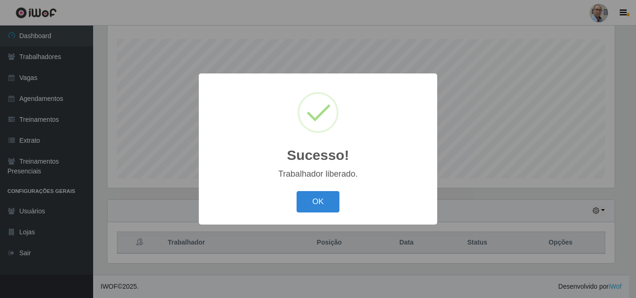
click at [616, 123] on div "Sucesso! × Trabalhador liberado. OK Cancel" at bounding box center [318, 149] width 636 height 298
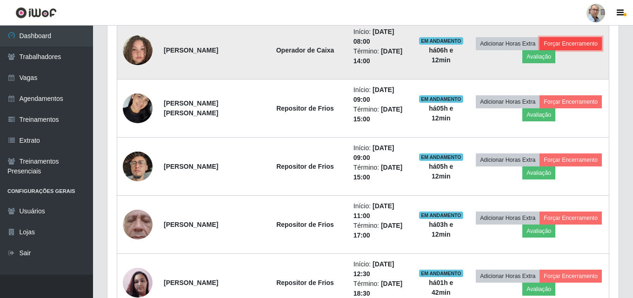
click at [580, 39] on button "Forçar Encerramento" at bounding box center [571, 43] width 62 height 13
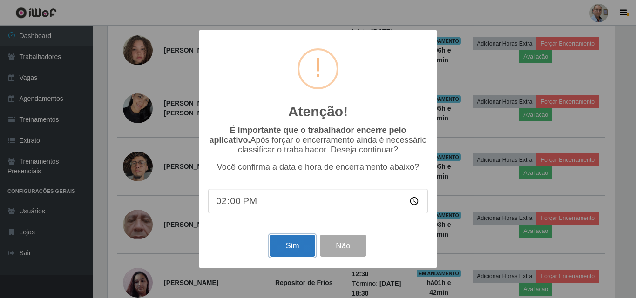
click at [287, 248] on button "Sim" at bounding box center [291, 246] width 45 height 22
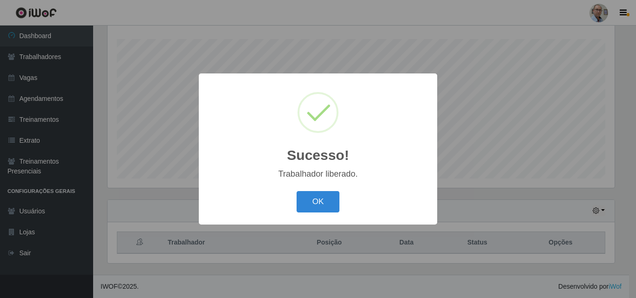
click at [621, 179] on div "Sucesso! × Trabalhador liberado. OK Cancel" at bounding box center [318, 149] width 636 height 298
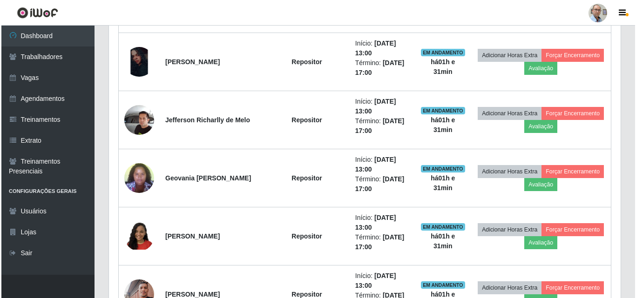
scroll to position [712, 0]
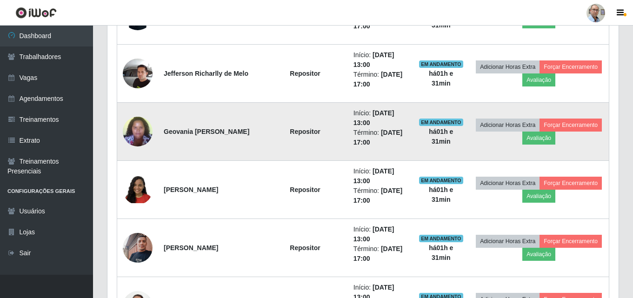
drag, startPoint x: 164, startPoint y: 126, endPoint x: 185, endPoint y: 143, distance: 27.1
click at [185, 143] on td "Geovania [PERSON_NAME]" at bounding box center [210, 132] width 104 height 58
copy strong "Geovania [PERSON_NAME]"
click at [576, 126] on button "Forçar Encerramento" at bounding box center [571, 125] width 62 height 13
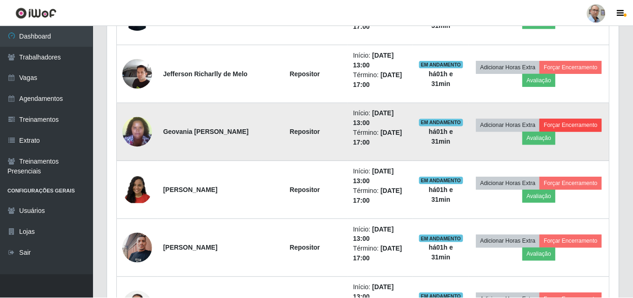
scroll to position [193, 507]
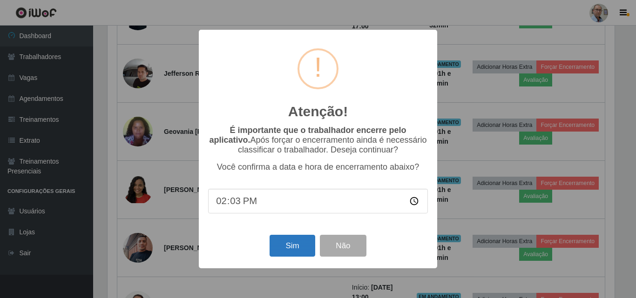
type input "14:32"
click at [284, 247] on button "Sim" at bounding box center [291, 246] width 45 height 22
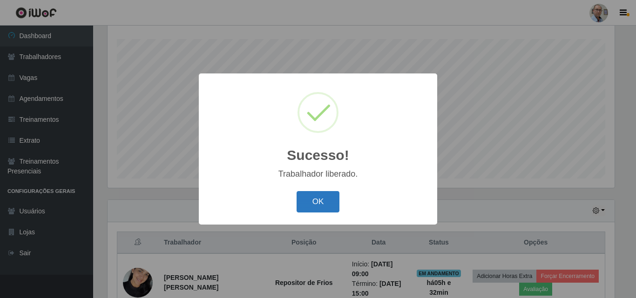
click at [321, 206] on button "OK" at bounding box center [317, 202] width 43 height 22
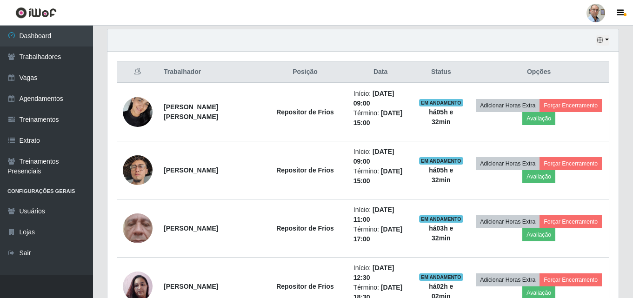
scroll to position [340, 0]
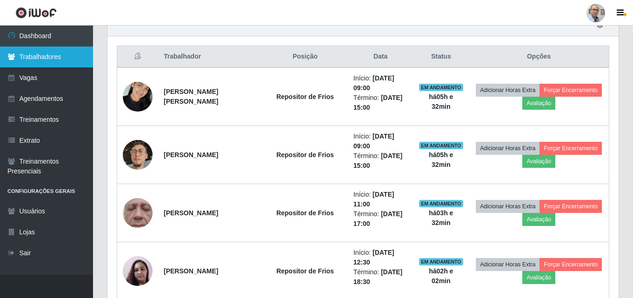
click at [41, 56] on link "Trabalhadores" at bounding box center [46, 57] width 93 height 21
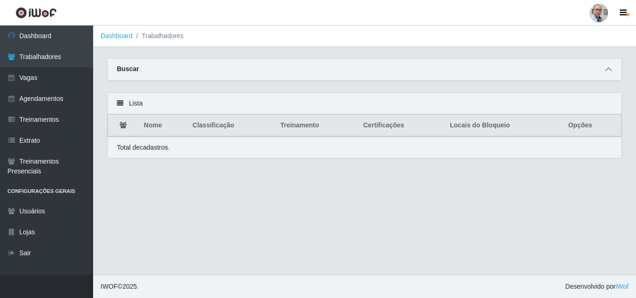
click at [608, 67] on icon at bounding box center [608, 69] width 7 height 7
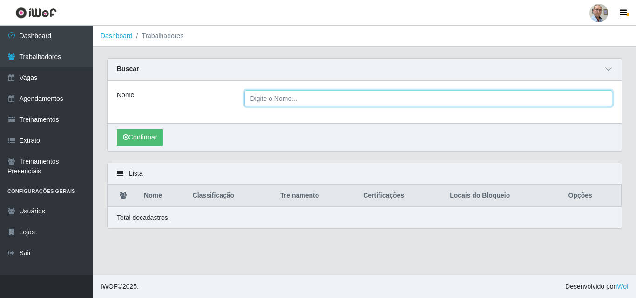
click at [298, 101] on input "Nome" at bounding box center [428, 98] width 368 height 16
paste input "Geovania [PERSON_NAME]"
type input "Geovania [PERSON_NAME]"
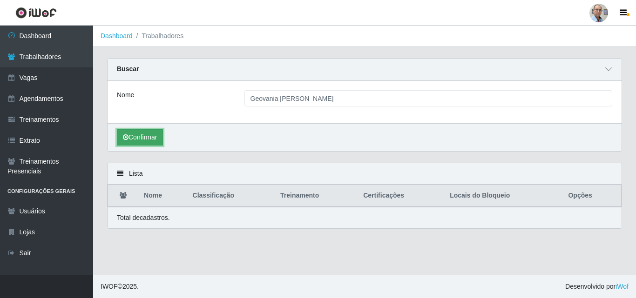
click at [153, 138] on button "Confirmar" at bounding box center [140, 137] width 46 height 16
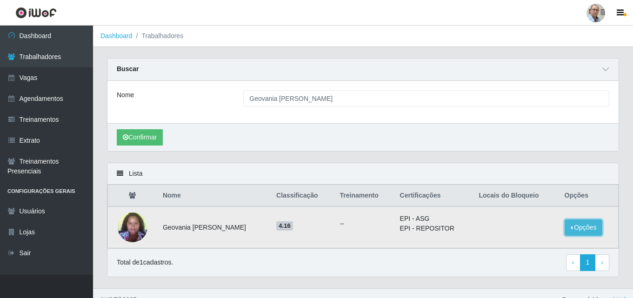
click at [582, 227] on button "Opções" at bounding box center [584, 228] width 38 height 16
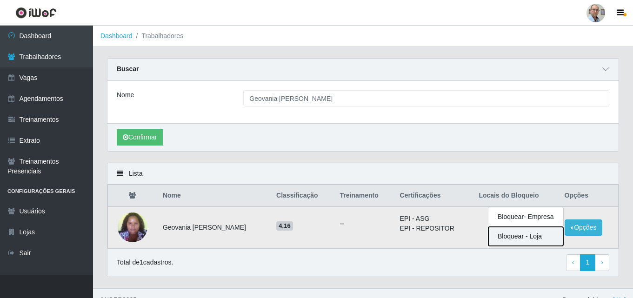
click at [525, 235] on button "Bloquear - Loja" at bounding box center [526, 236] width 75 height 19
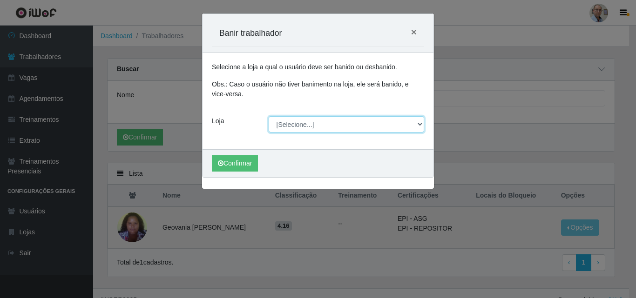
click at [315, 126] on select "[Selecione...] Mar Vermelho - Loja 04" at bounding box center [346, 124] width 156 height 16
select select "251"
click at [268, 116] on select "[Selecione...] Mar Vermelho - Loja 04" at bounding box center [346, 124] width 156 height 16
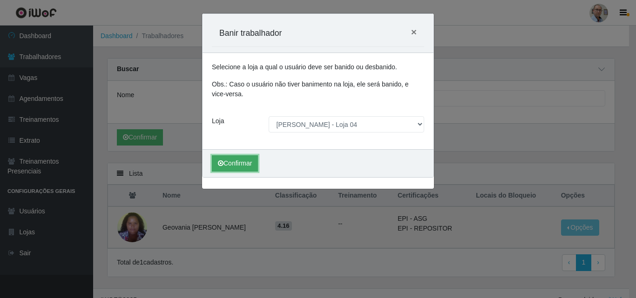
click at [232, 160] on button "Confirmar" at bounding box center [235, 163] width 46 height 16
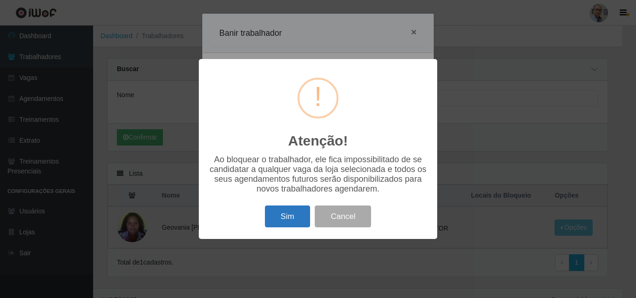
click at [279, 216] on button "Sim" at bounding box center [287, 217] width 45 height 22
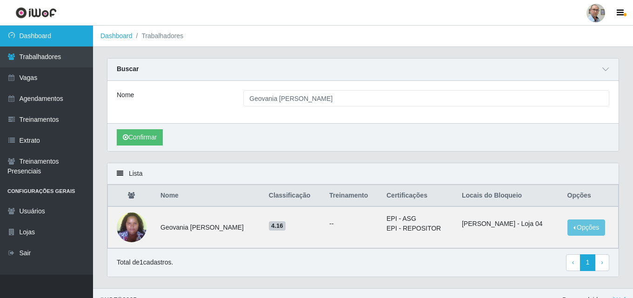
click at [38, 31] on link "Dashboard" at bounding box center [46, 36] width 93 height 21
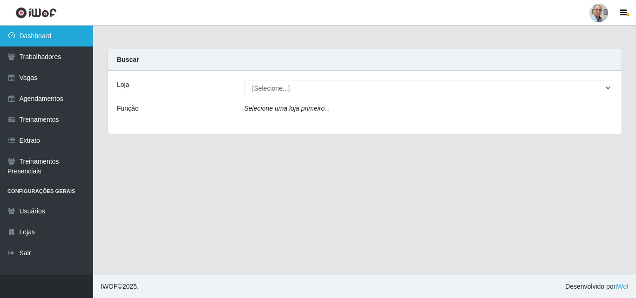
click at [45, 40] on link "Dashboard" at bounding box center [46, 36] width 93 height 21
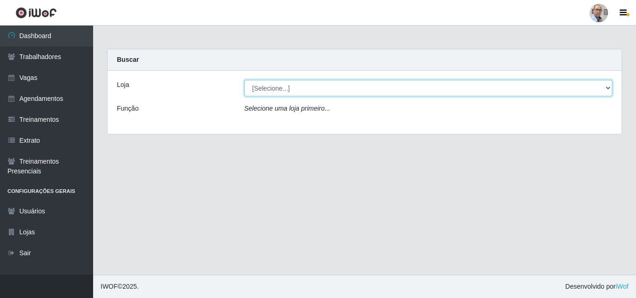
click at [373, 82] on select "[Selecione...] Mar Vermelho - Loja 04" at bounding box center [428, 88] width 368 height 16
select select "251"
click at [244, 80] on select "[Selecione...] Mar Vermelho - Loja 04" at bounding box center [428, 88] width 368 height 16
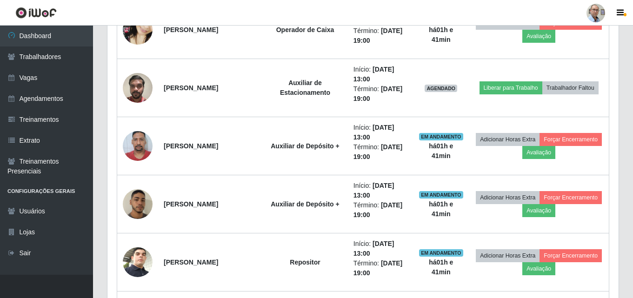
scroll to position [1015, 0]
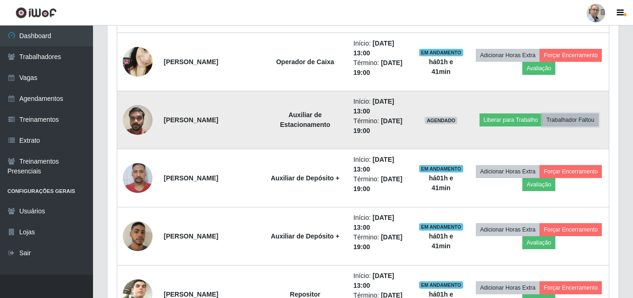
click at [576, 117] on button "Trabalhador Faltou" at bounding box center [571, 120] width 56 height 13
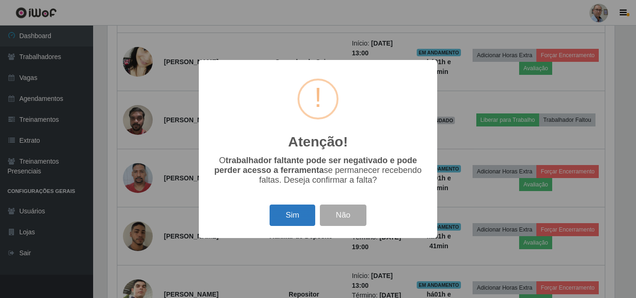
click at [296, 214] on button "Sim" at bounding box center [291, 216] width 45 height 22
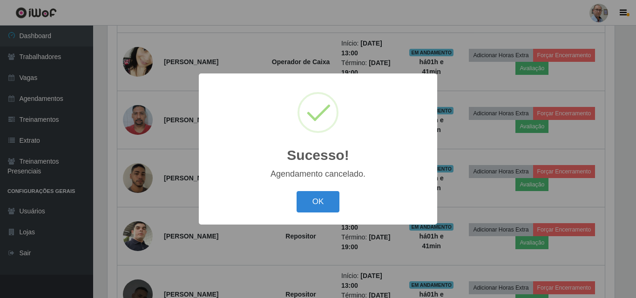
click at [612, 156] on div "Sucesso! × Agendamento cancelado. OK Cancel" at bounding box center [318, 149] width 636 height 298
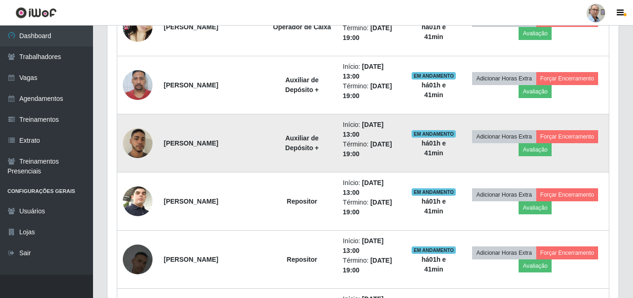
scroll to position [1143, 0]
